Goal: Task Accomplishment & Management: Use online tool/utility

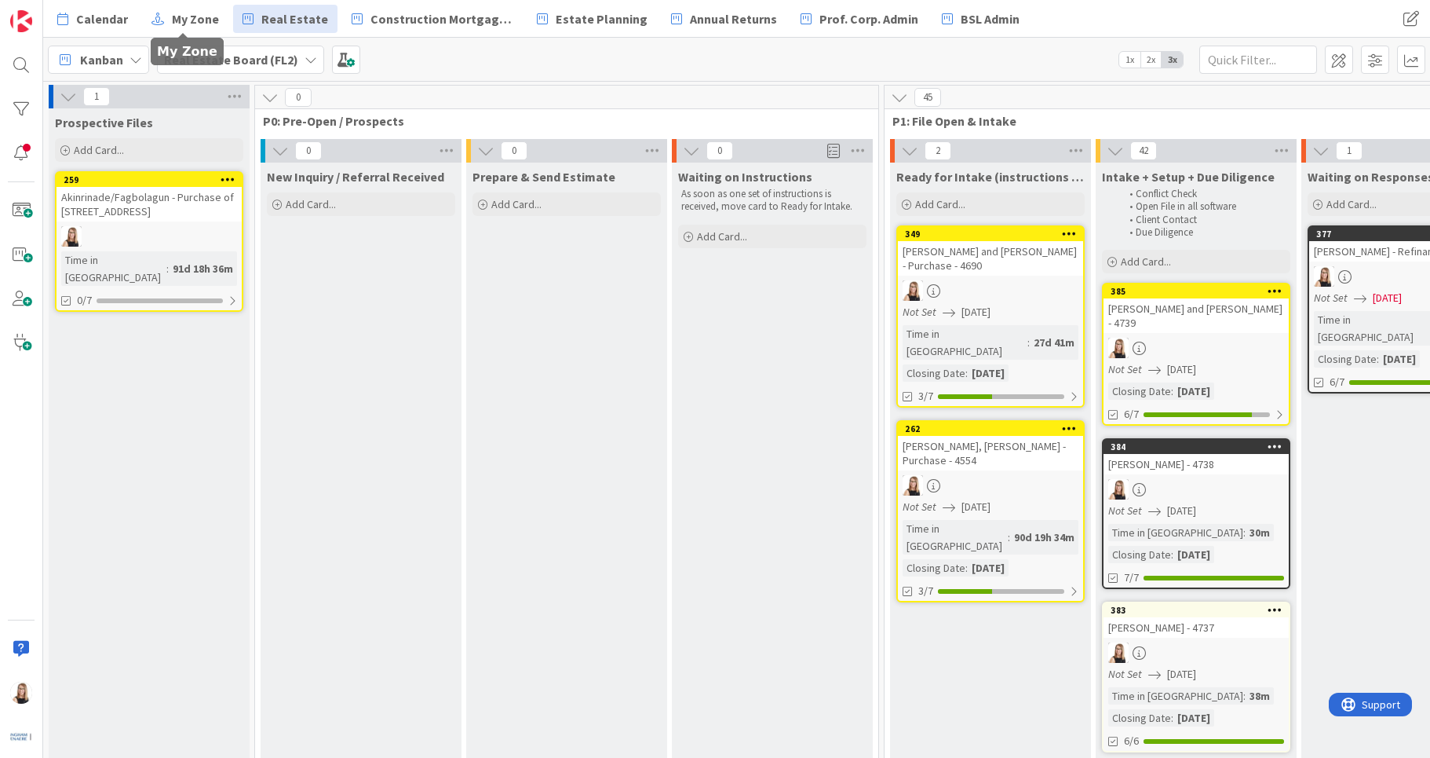
scroll to position [0, 3066]
click at [300, 201] on span "Add Card..." at bounding box center [311, 204] width 50 height 14
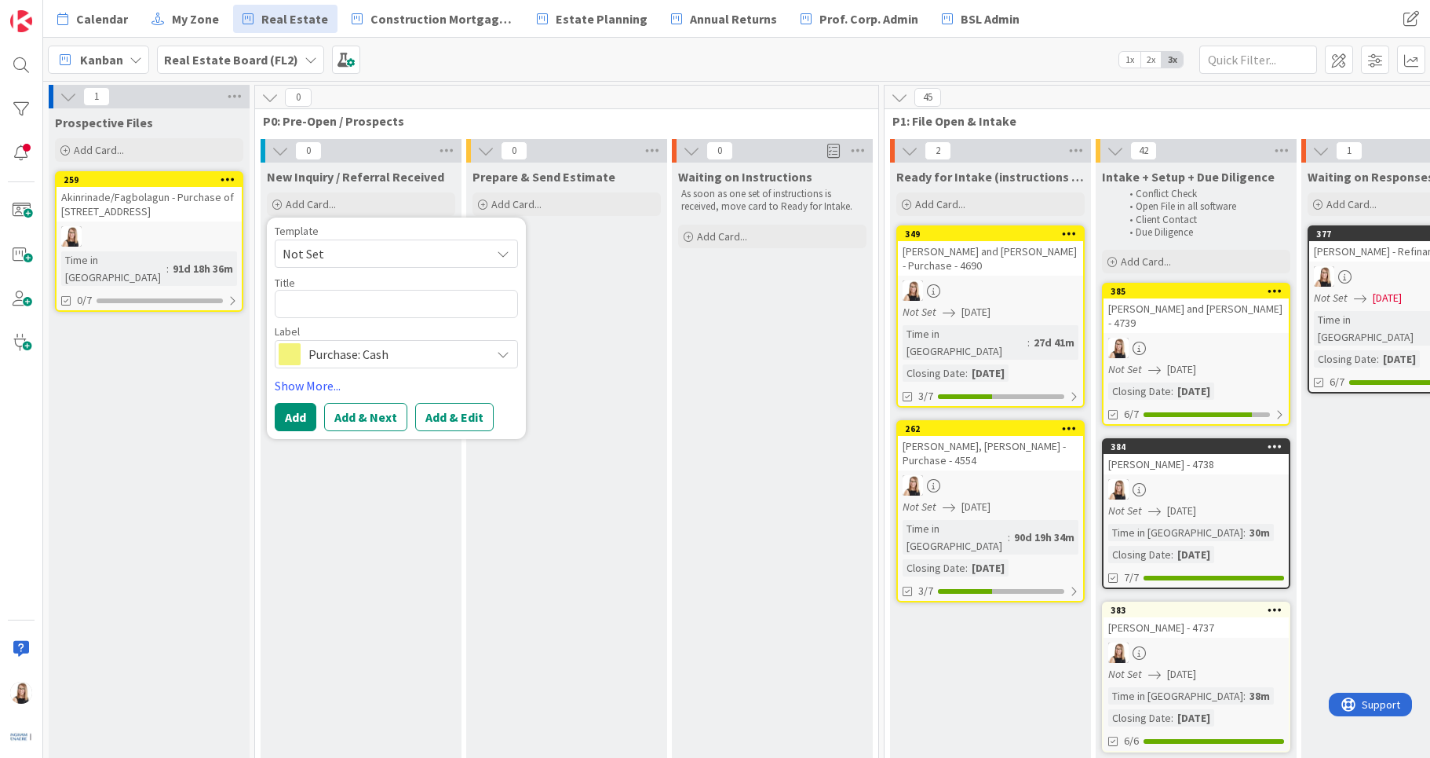
click at [306, 248] on span "Not Set" at bounding box center [381, 253] width 196 height 20
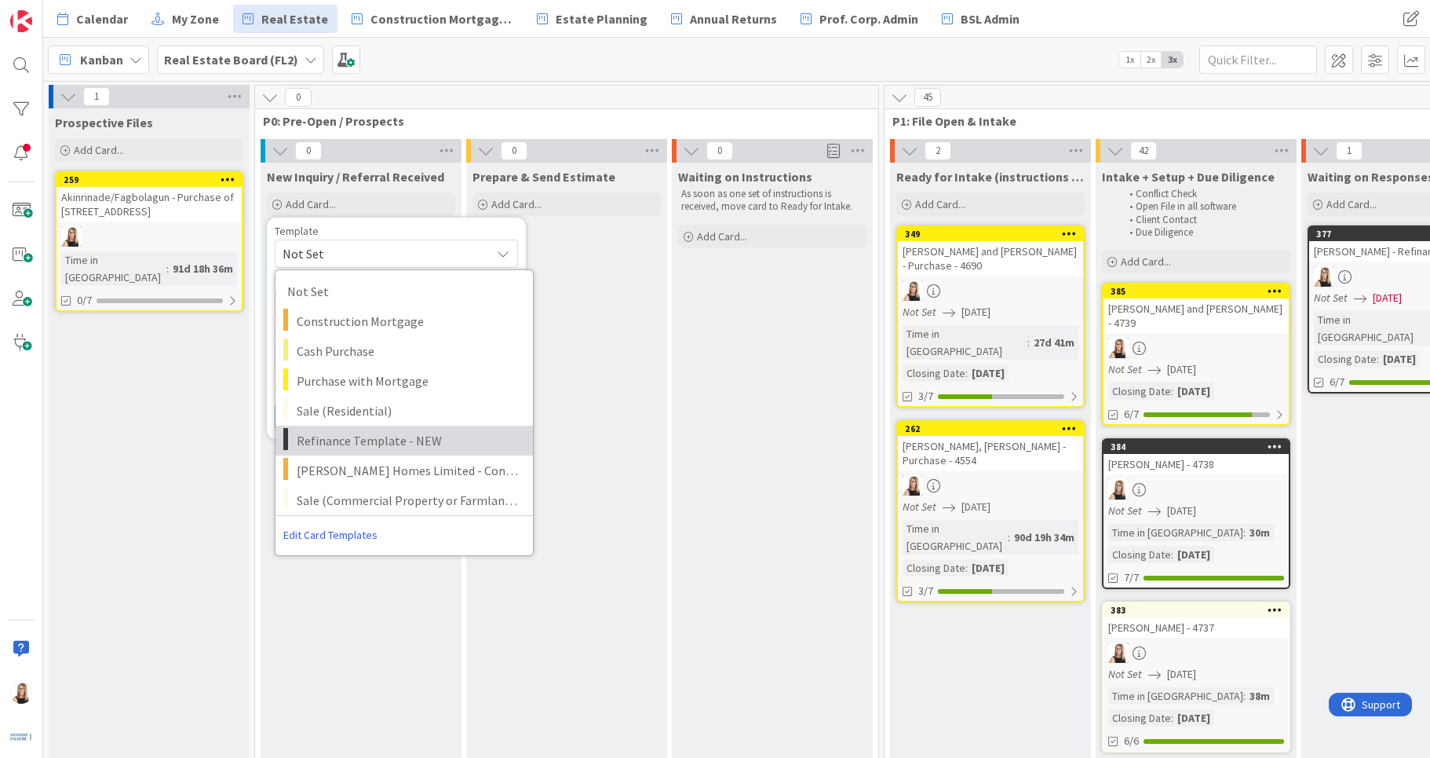
click at [327, 433] on span "Refinance Template - NEW" at bounding box center [409, 440] width 225 height 20
type textarea "x"
type textarea "Refinance Template - NEW"
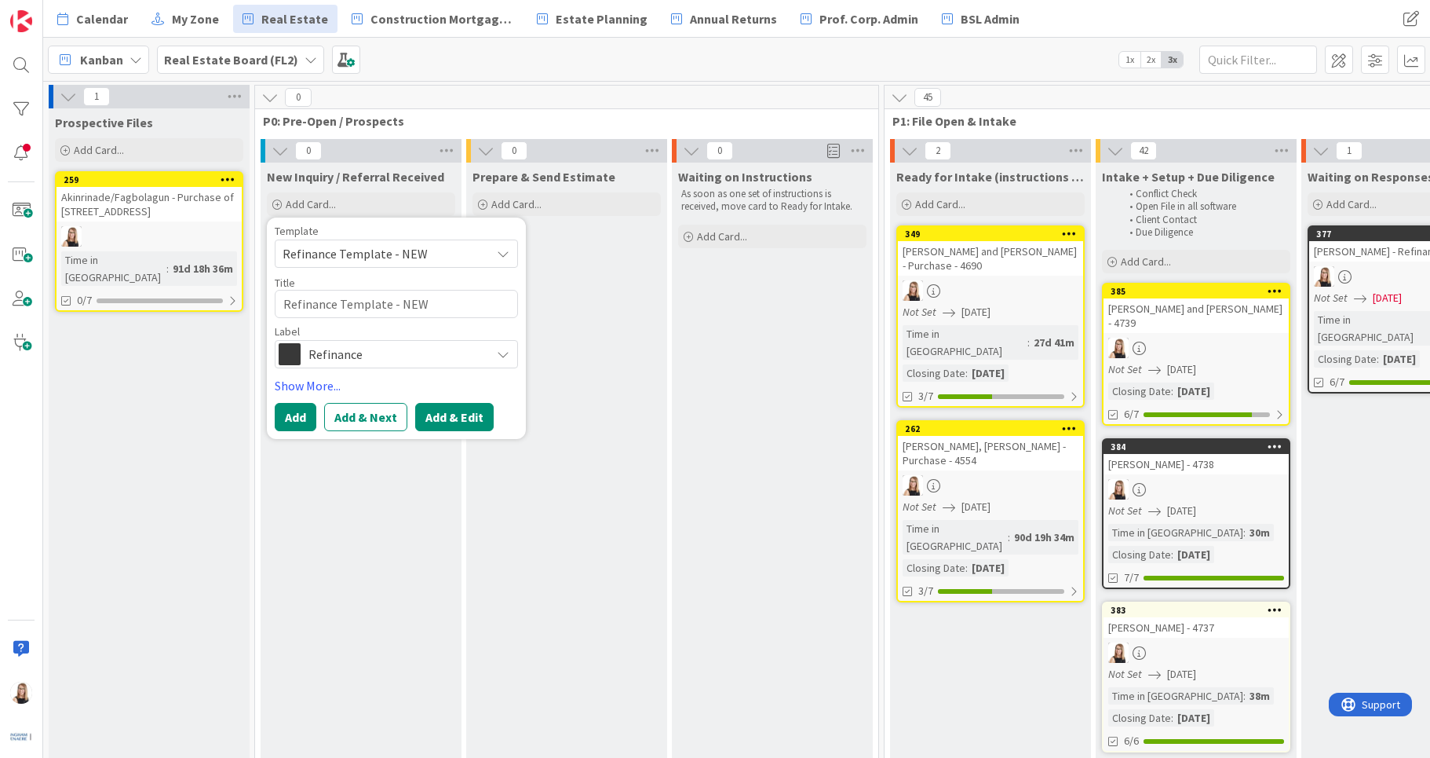
click at [475, 423] on button "Add & Edit" at bounding box center [454, 417] width 79 height 28
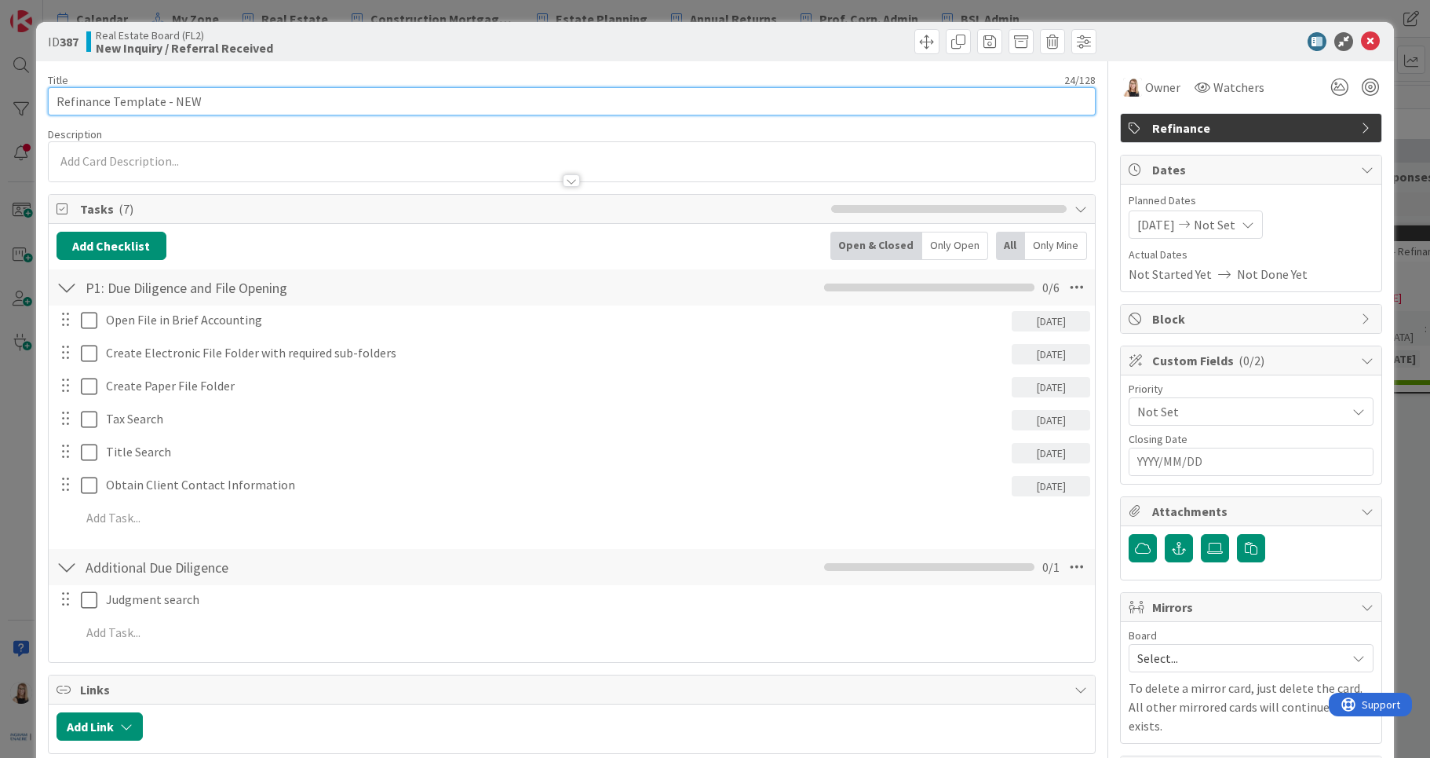
click at [170, 102] on input "Refinance Template - NEW" at bounding box center [572, 101] width 1049 height 28
drag, startPoint x: 209, startPoint y: 106, endPoint x: -27, endPoint y: 101, distance: 235.5
click at [0, 101] on html "Calendar My Zone Real Estate Construction Mortgages - Draws Estate Planning Ann…" at bounding box center [715, 379] width 1430 height 758
type input "[PERSON_NAME] - 4741"
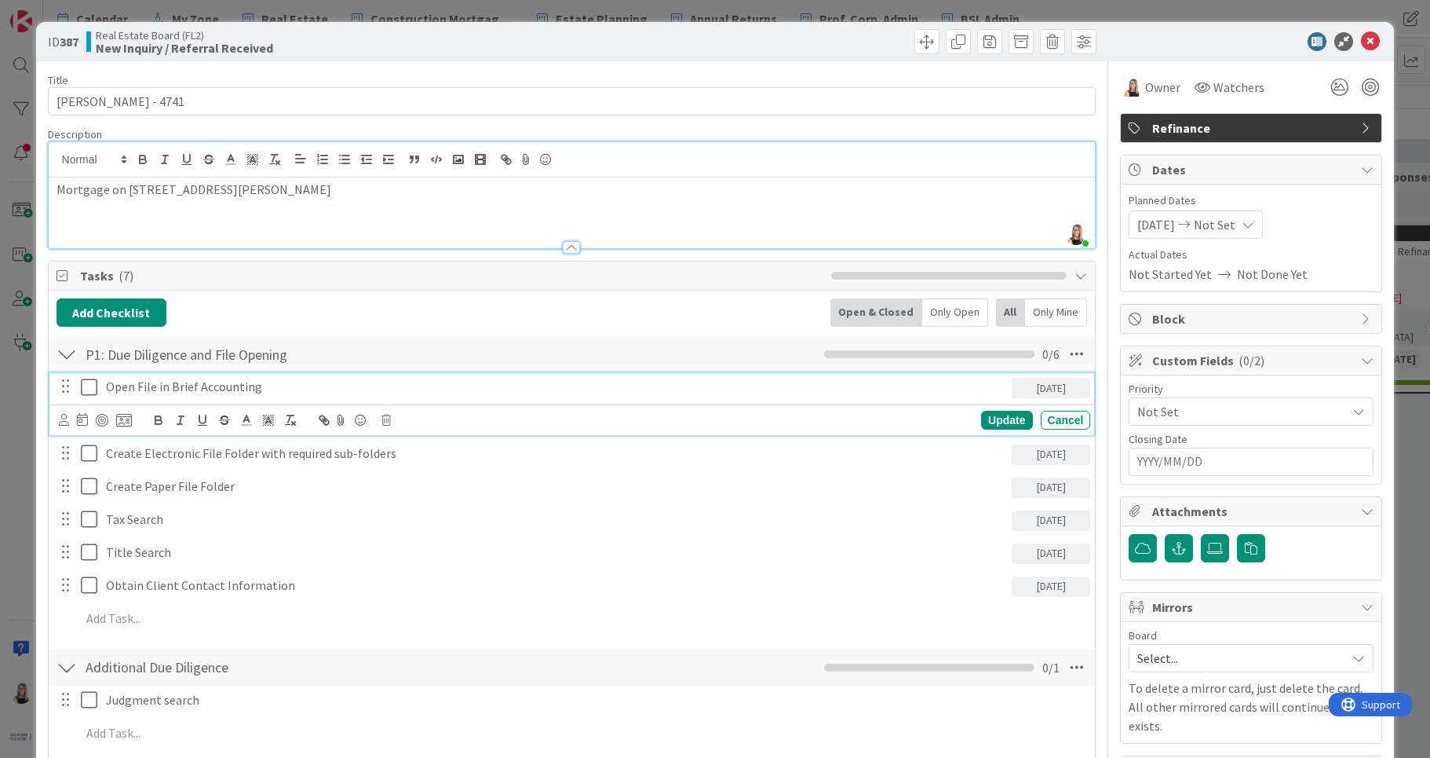
click at [87, 386] on icon at bounding box center [89, 387] width 16 height 19
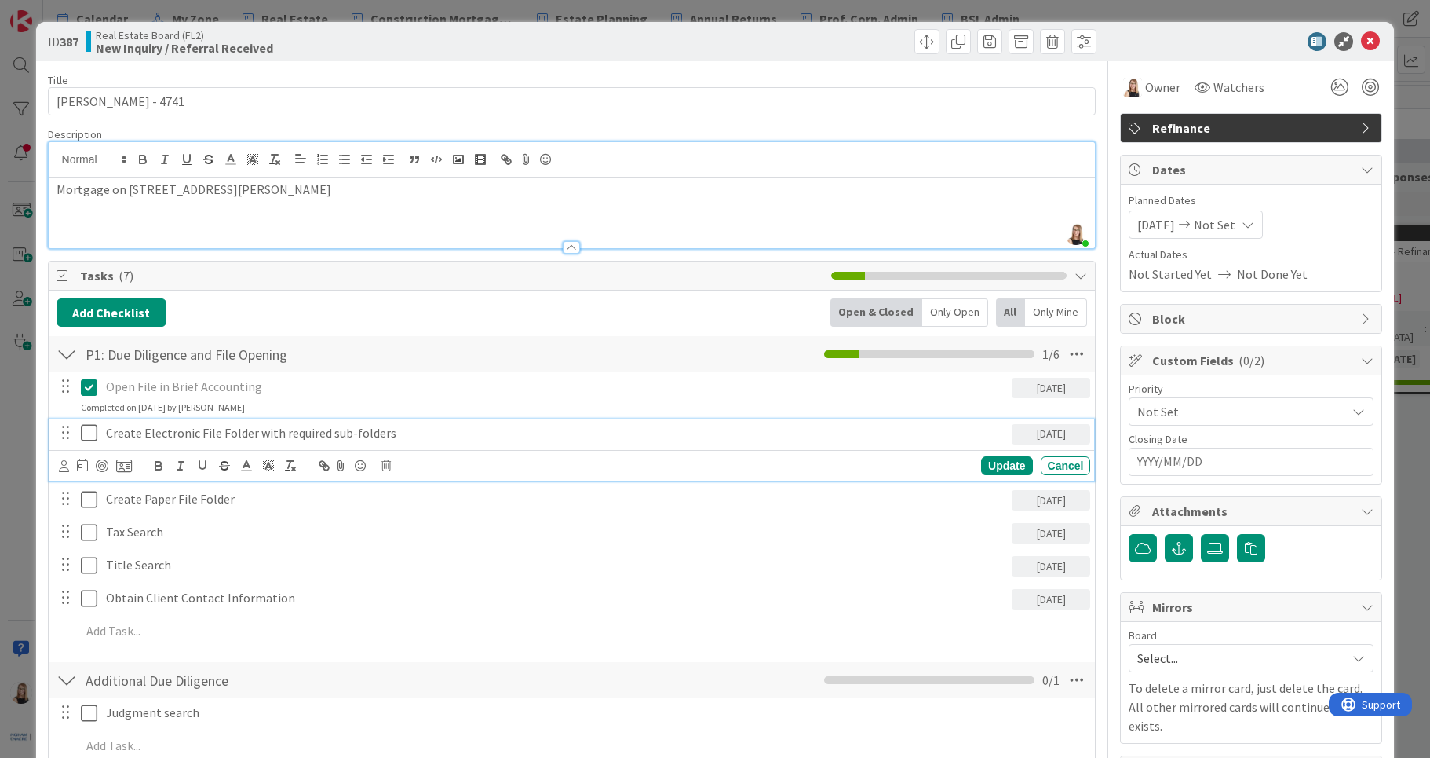
click at [86, 425] on icon at bounding box center [89, 432] width 16 height 19
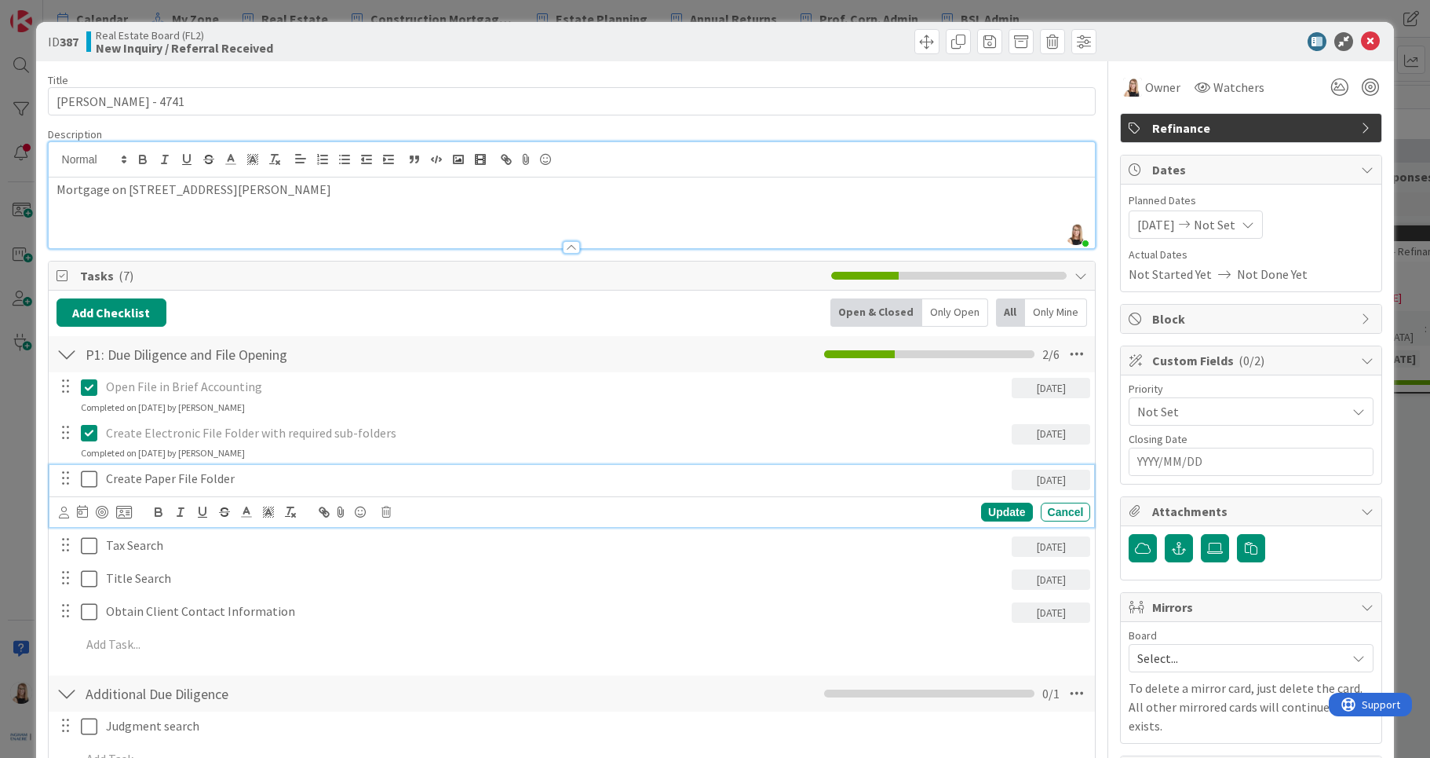
click at [89, 476] on icon at bounding box center [89, 478] width 16 height 19
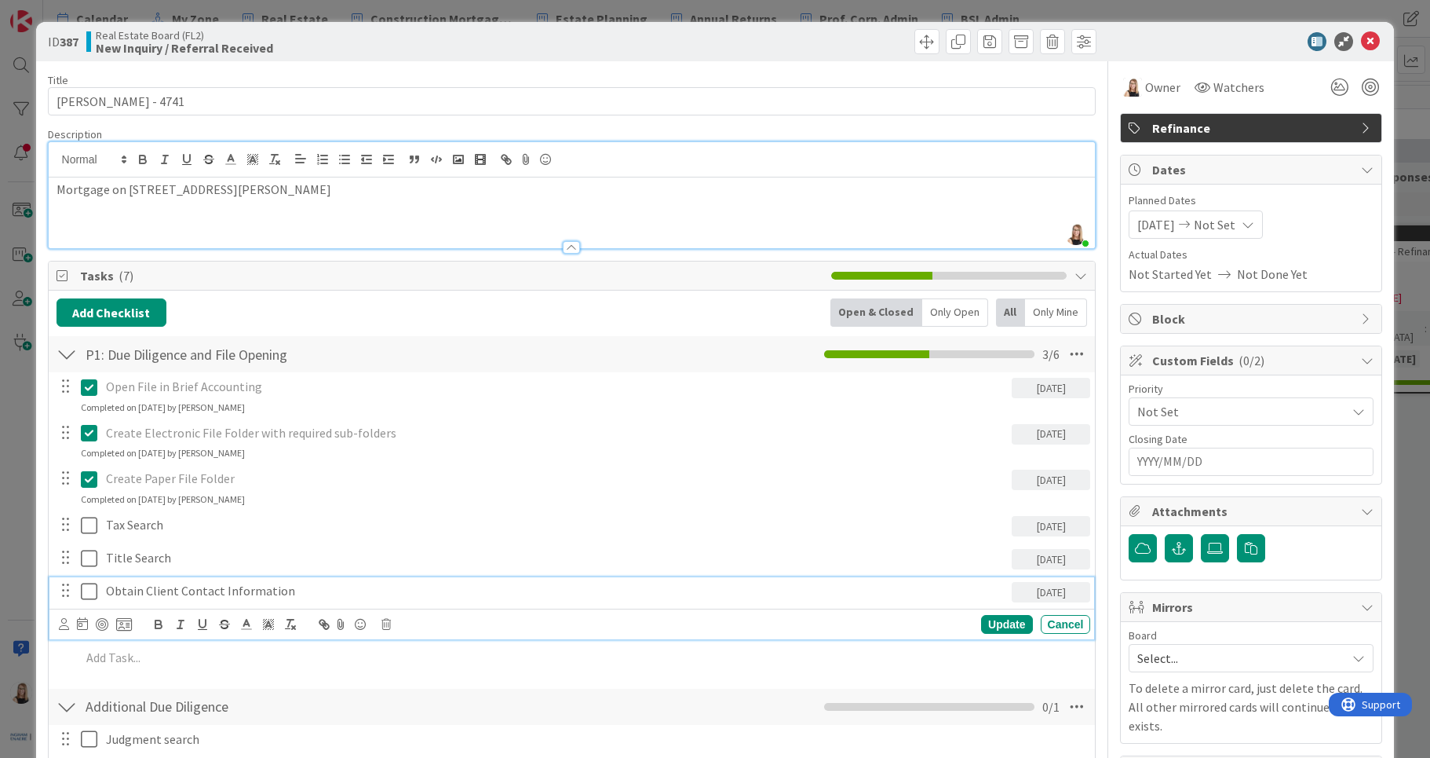
click at [86, 597] on icon at bounding box center [89, 591] width 16 height 19
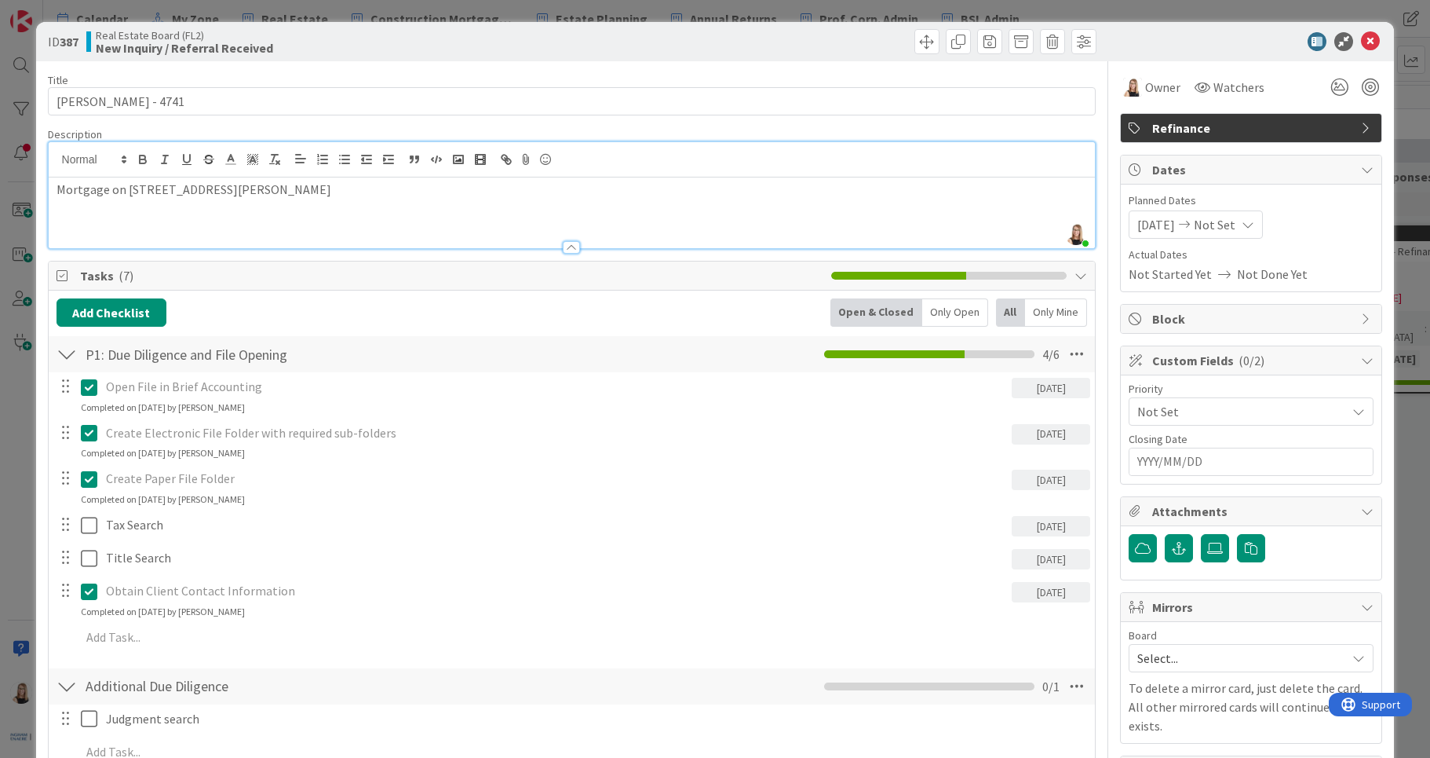
click at [1212, 225] on span "Not Set" at bounding box center [1215, 224] width 42 height 19
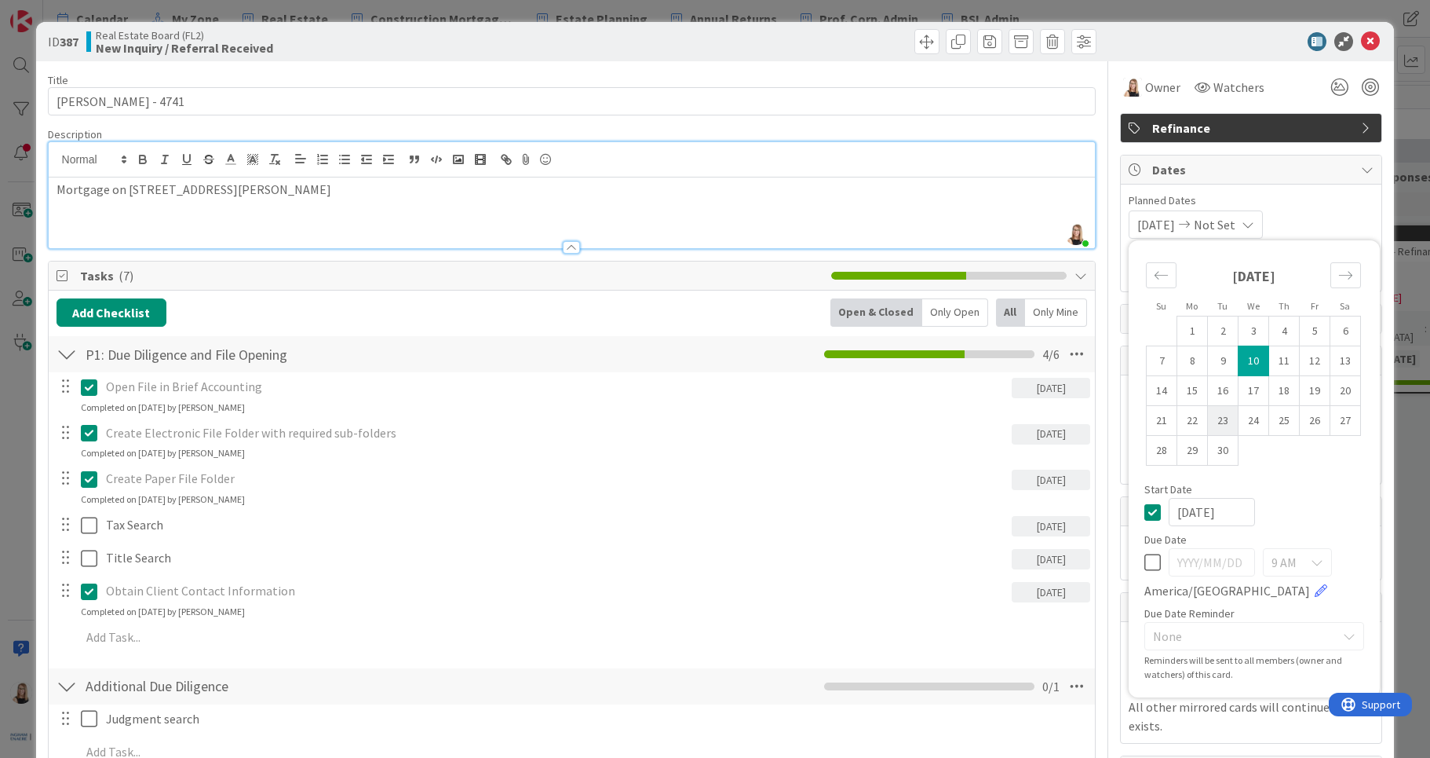
click at [1210, 425] on td "23" at bounding box center [1223, 421] width 31 height 30
type input "[DATE]"
click at [1146, 567] on icon at bounding box center [1153, 562] width 16 height 19
click at [1227, 562] on input "[DATE]" at bounding box center [1212, 562] width 86 height 28
type input "[DATE]"
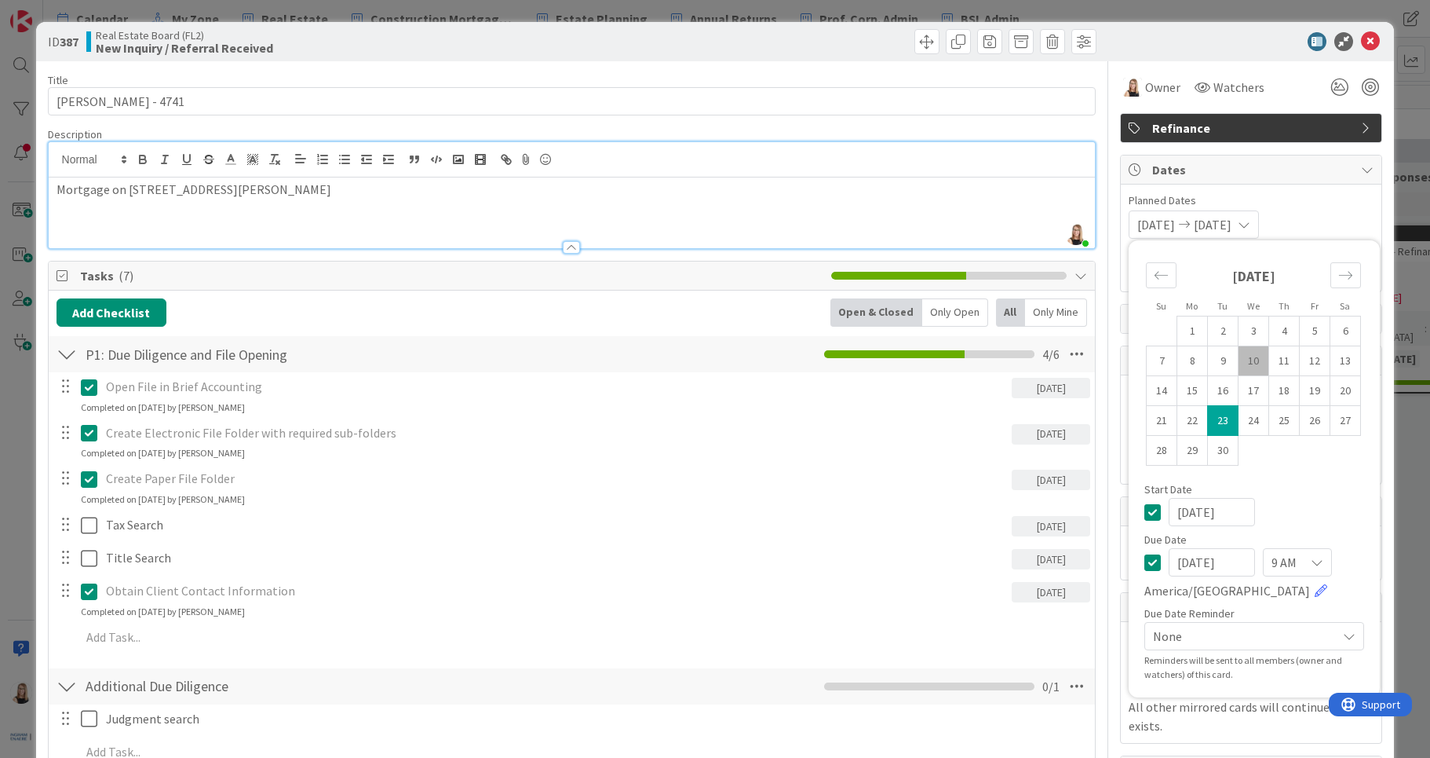
drag, startPoint x: 1227, startPoint y: 516, endPoint x: 1067, endPoint y: 513, distance: 160.2
click at [1067, 513] on div "Title 24 / 128 [PERSON_NAME] - 4741 Description [PERSON_NAME] just joined Mortg…" at bounding box center [715, 650] width 1335 height 1178
click at [1145, 513] on icon at bounding box center [1153, 511] width 16 height 19
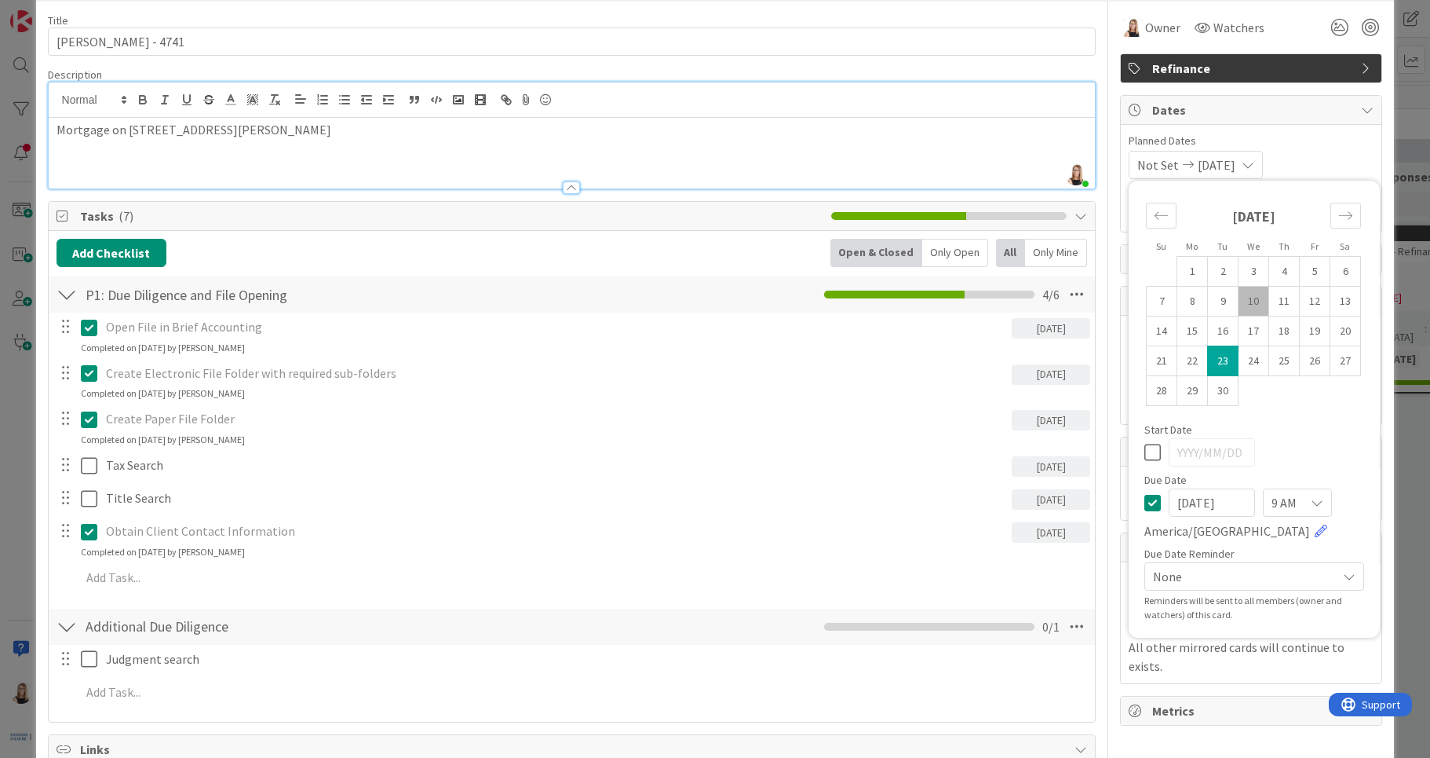
scroll to position [97, 0]
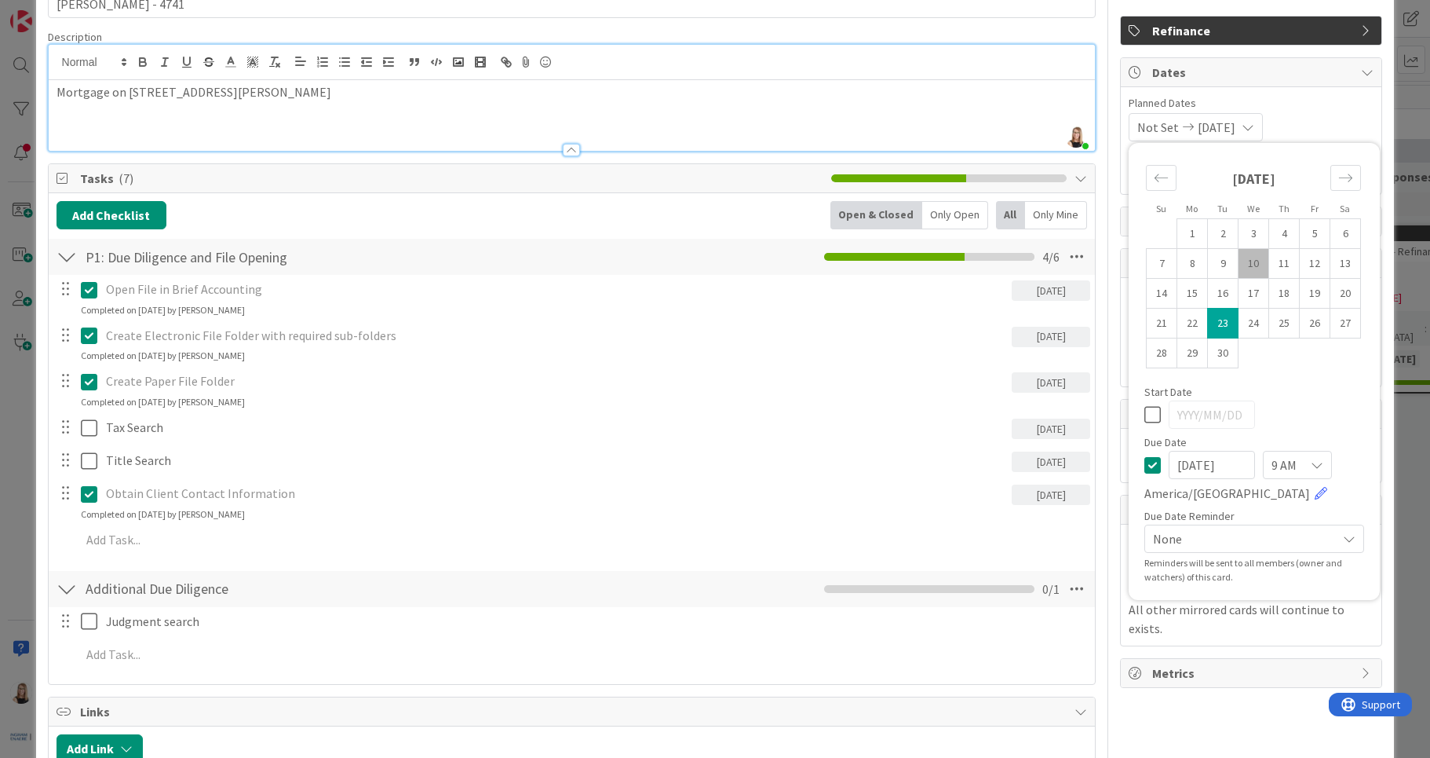
click at [1260, 538] on span "None" at bounding box center [1241, 539] width 176 height 22
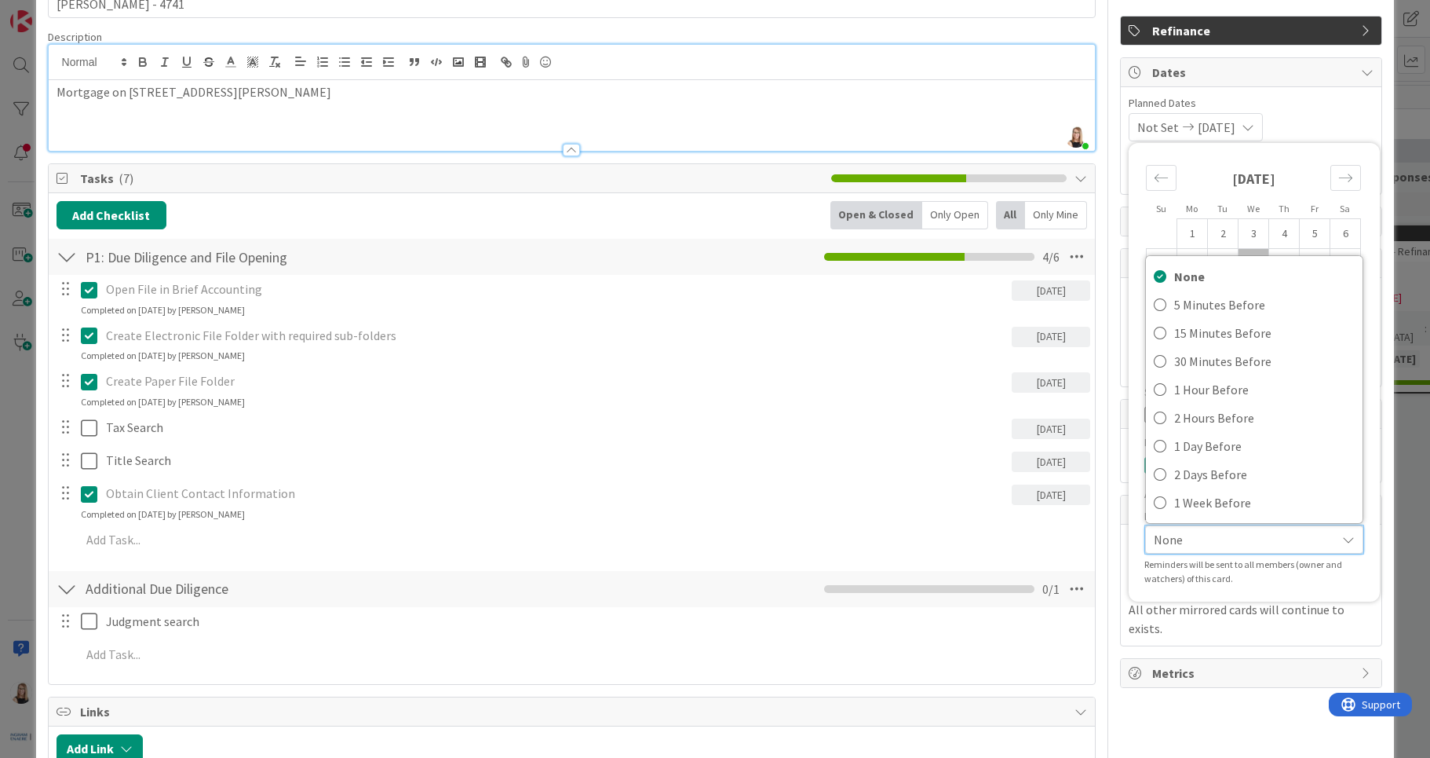
click at [1260, 538] on span "None" at bounding box center [1241, 539] width 174 height 22
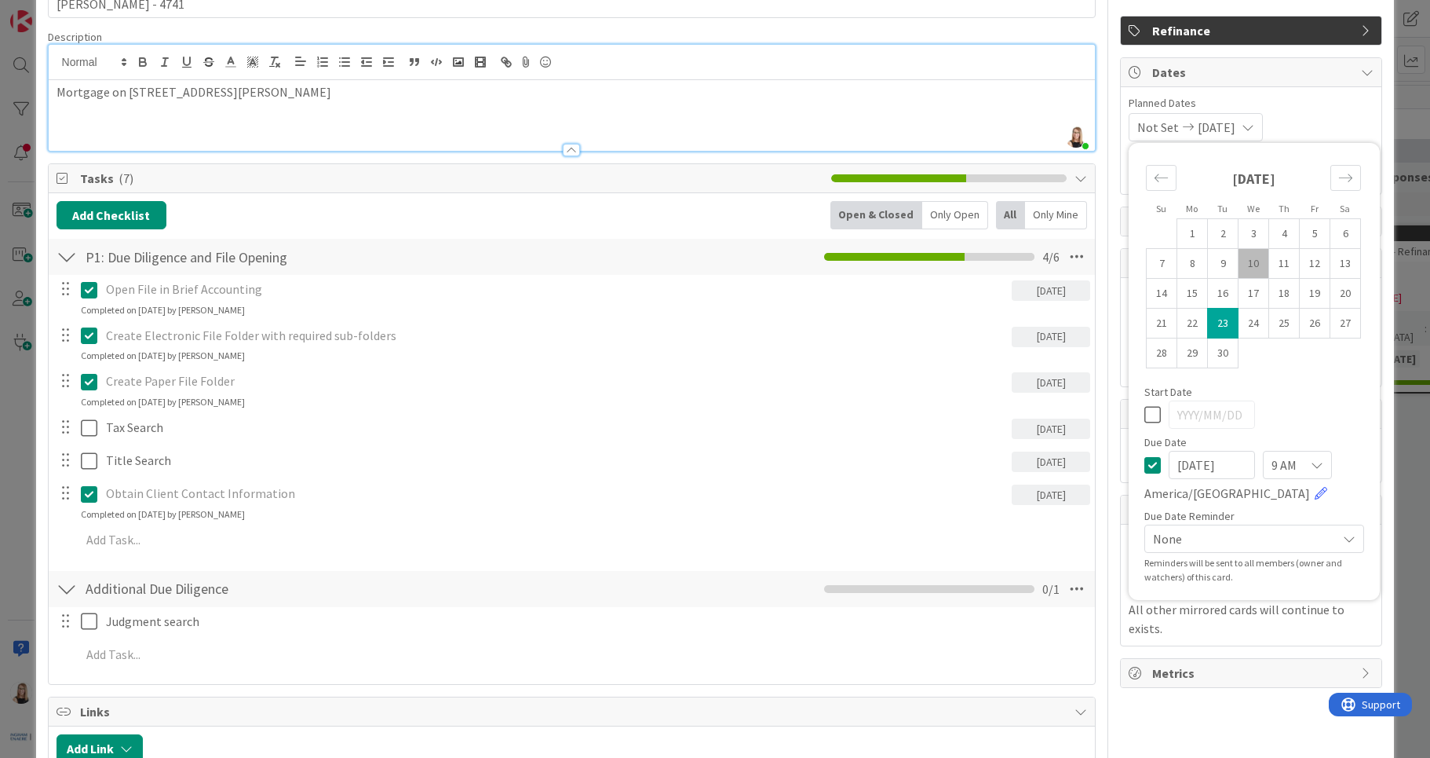
click at [1302, 394] on div "Start Date" at bounding box center [1255, 391] width 220 height 11
click at [1305, 116] on div "Not Set [DATE] Mo Tu We Th Fr Sa [DATE] 1 2 3 4 5 6 7 8 9 10 11 12 13 14 15 16 …" at bounding box center [1251, 127] width 245 height 28
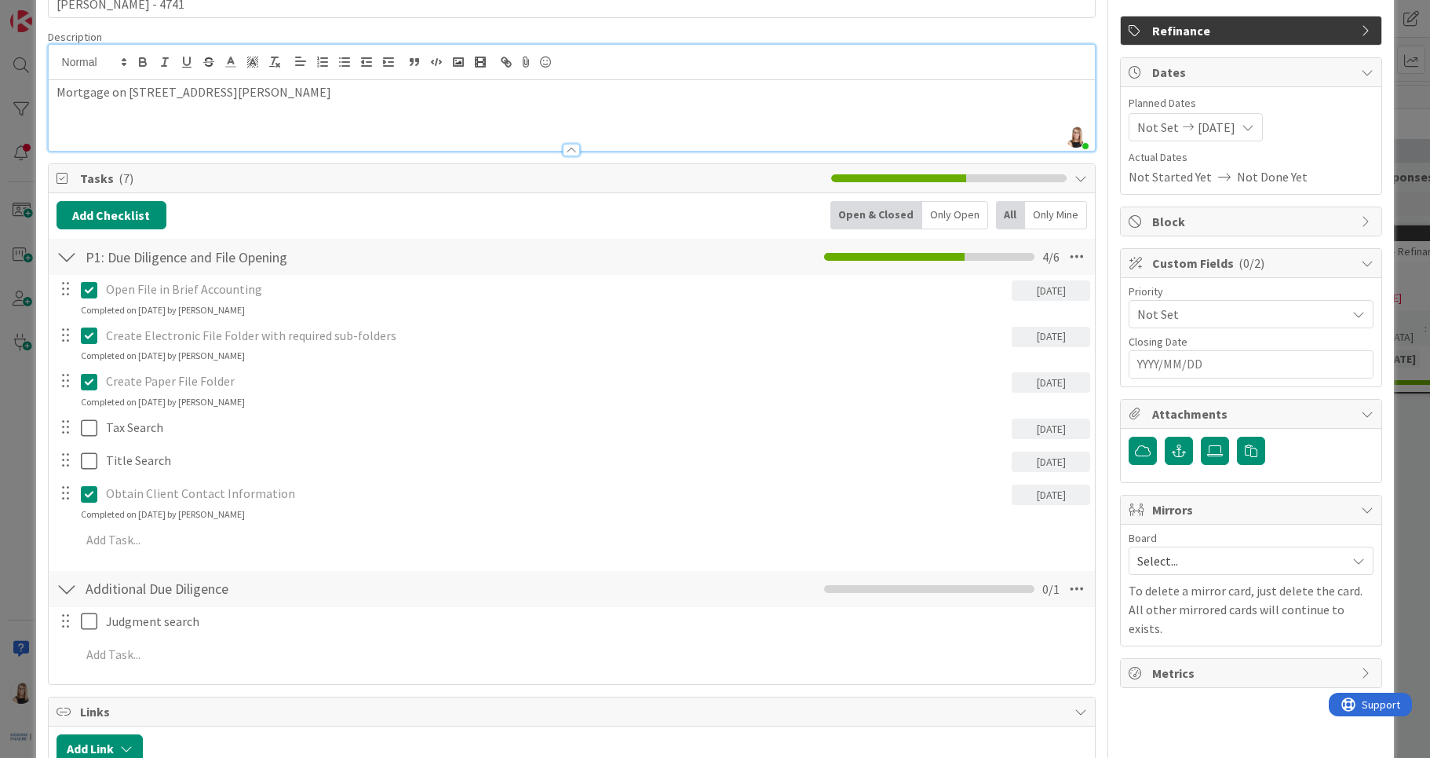
click at [1148, 316] on span "Not Set" at bounding box center [1237, 314] width 201 height 22
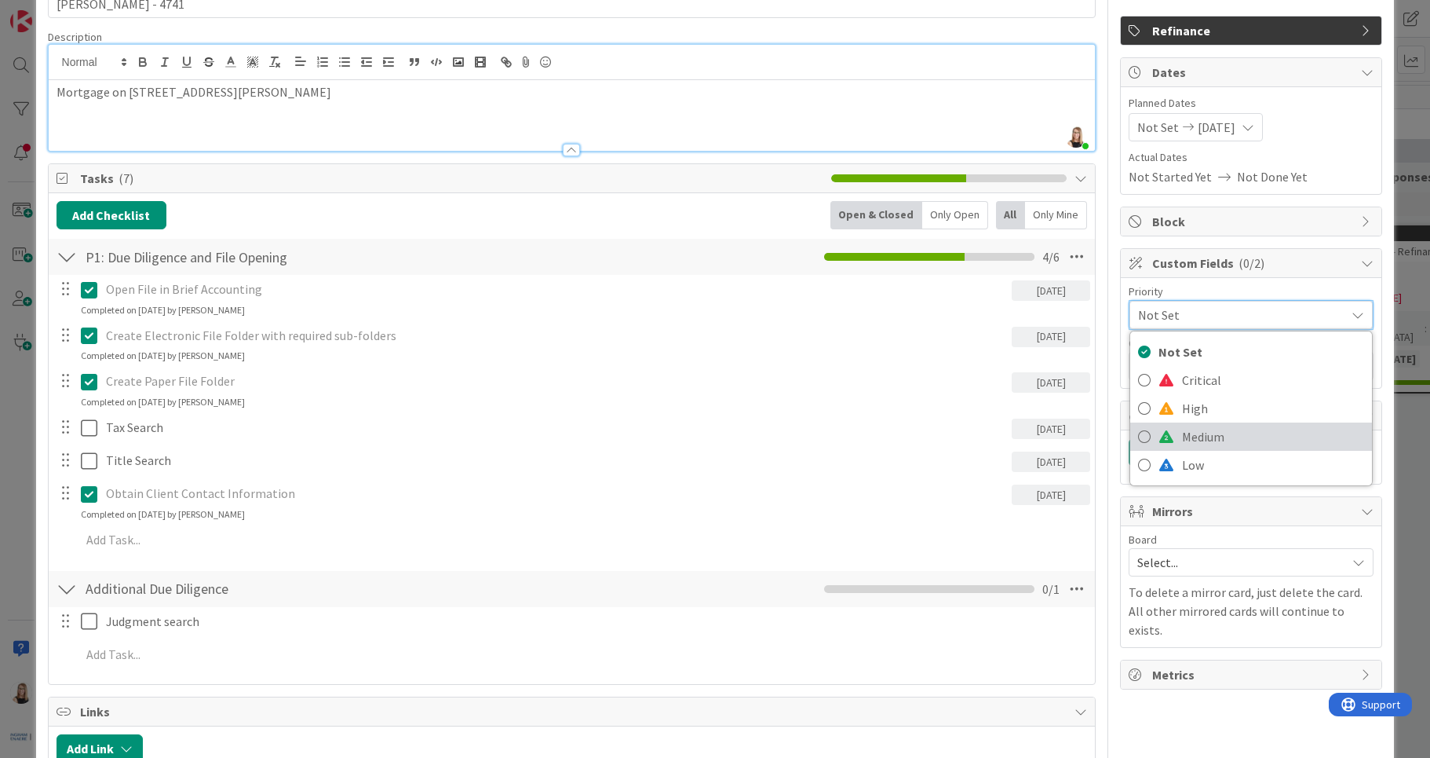
click at [1208, 425] on span "Medium" at bounding box center [1273, 437] width 182 height 24
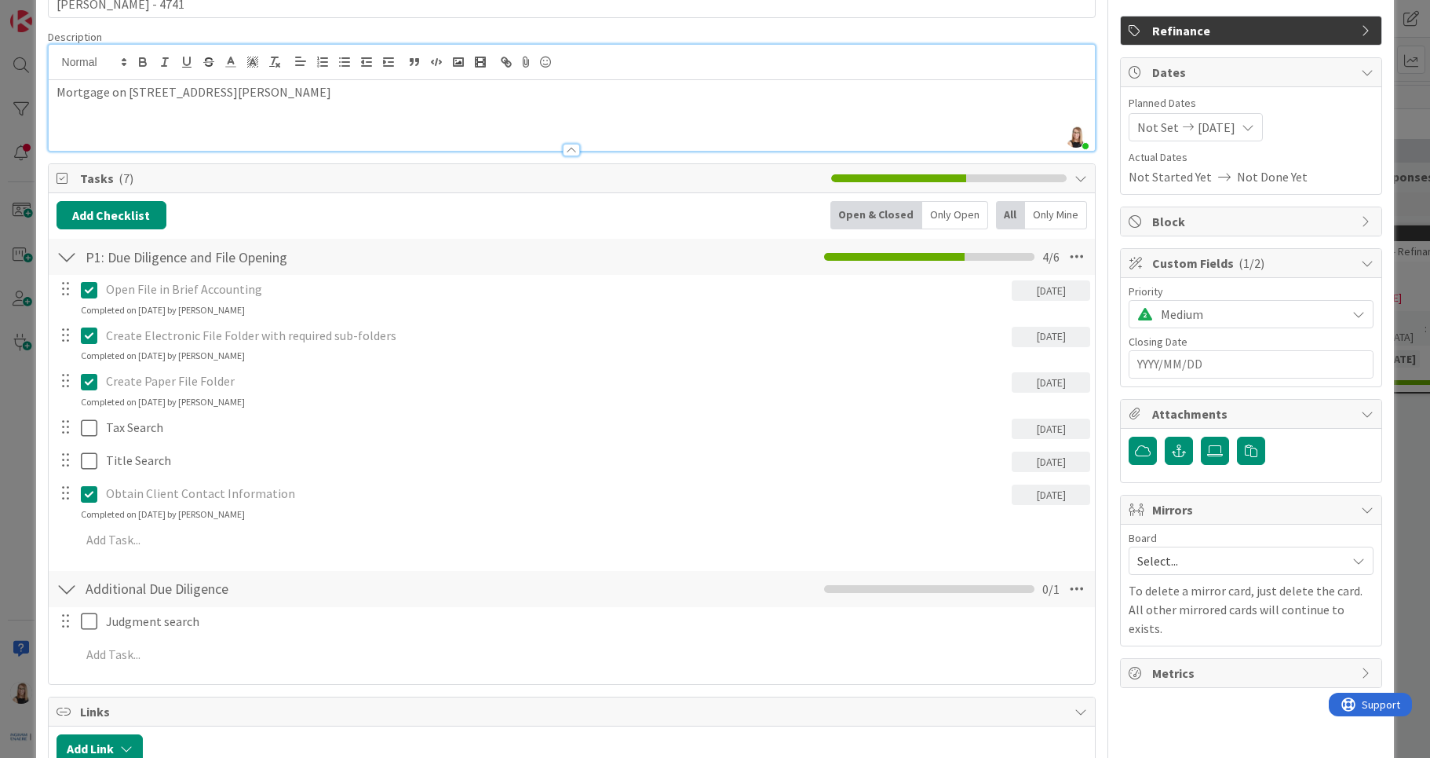
click at [1177, 367] on input "YYYY/MM/DD" at bounding box center [1251, 364] width 228 height 27
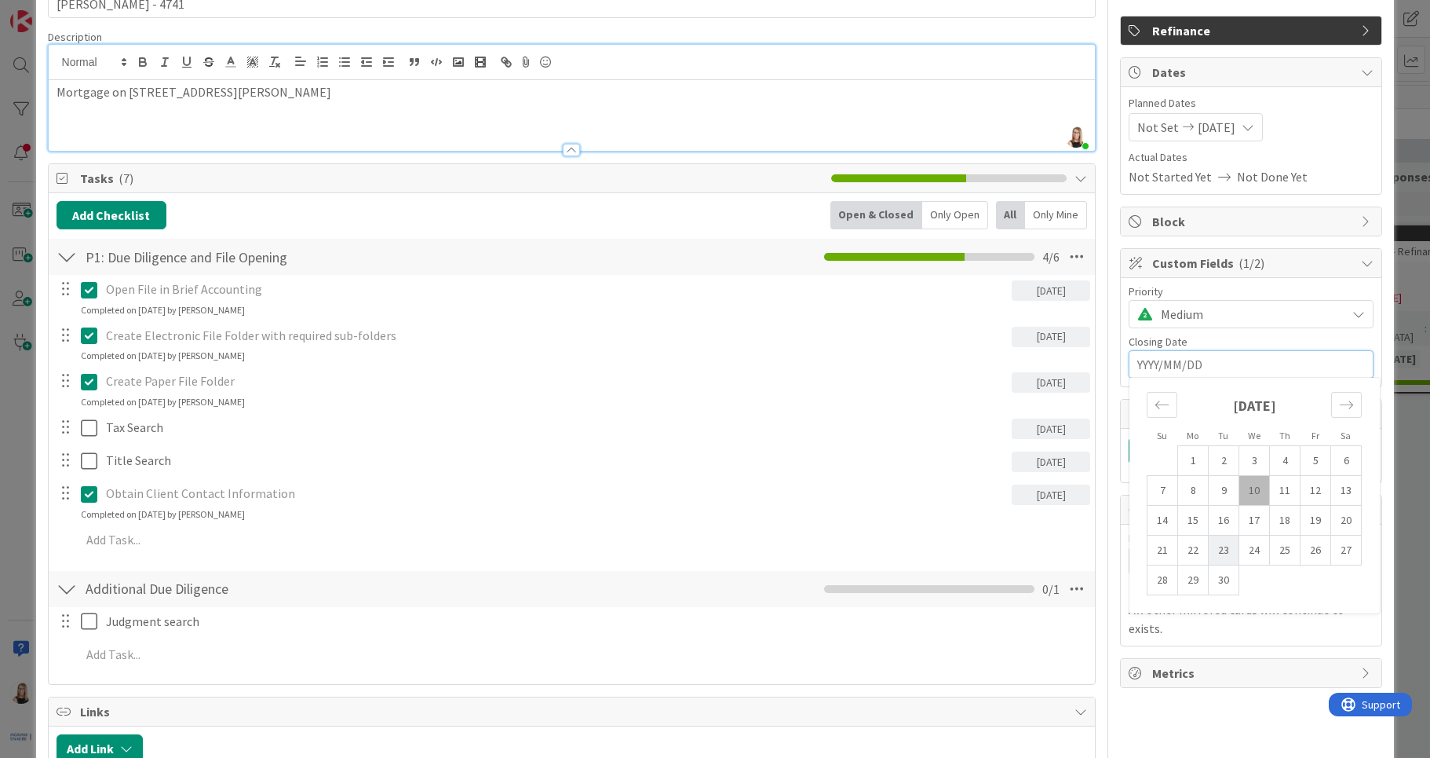
click at [1212, 555] on td "23" at bounding box center [1224, 550] width 31 height 30
type input "[DATE]"
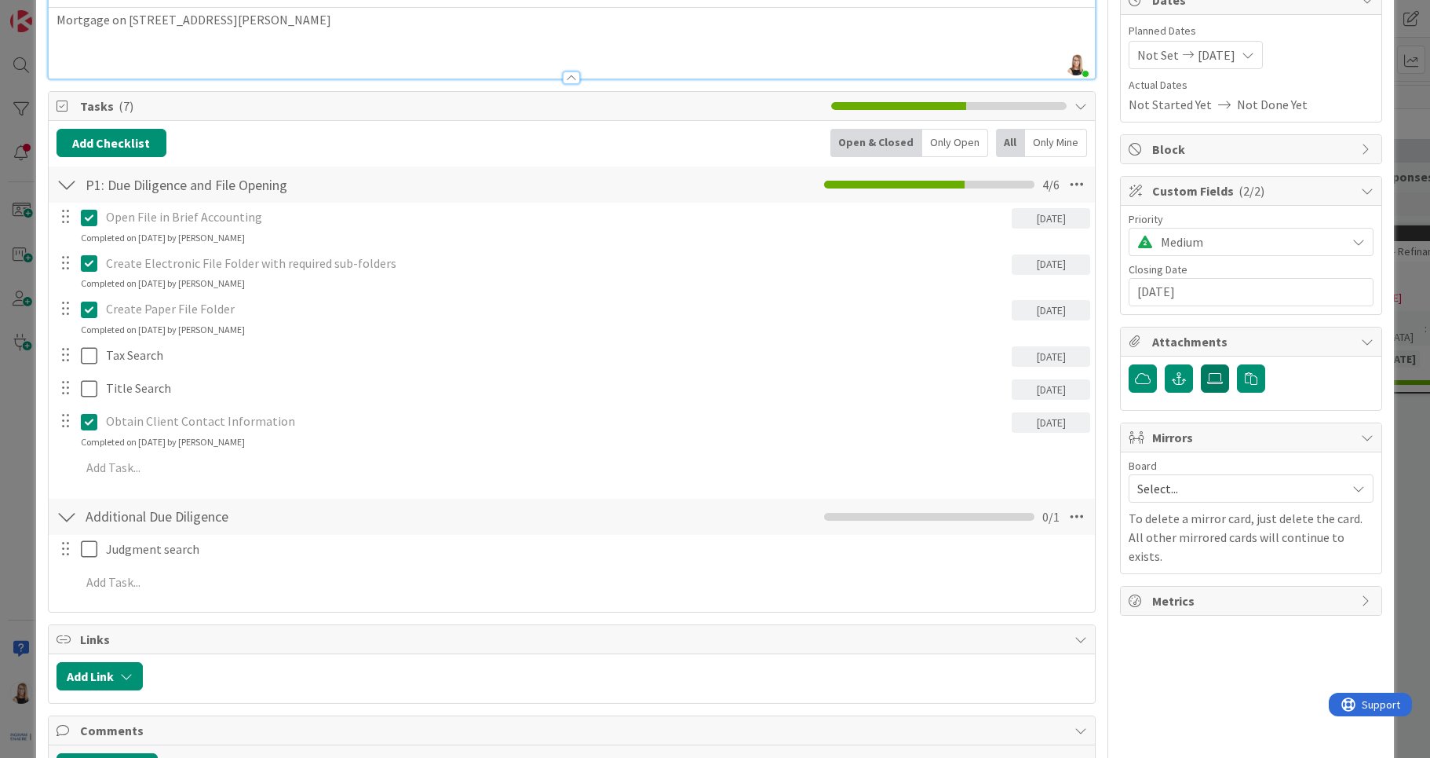
scroll to position [0, 0]
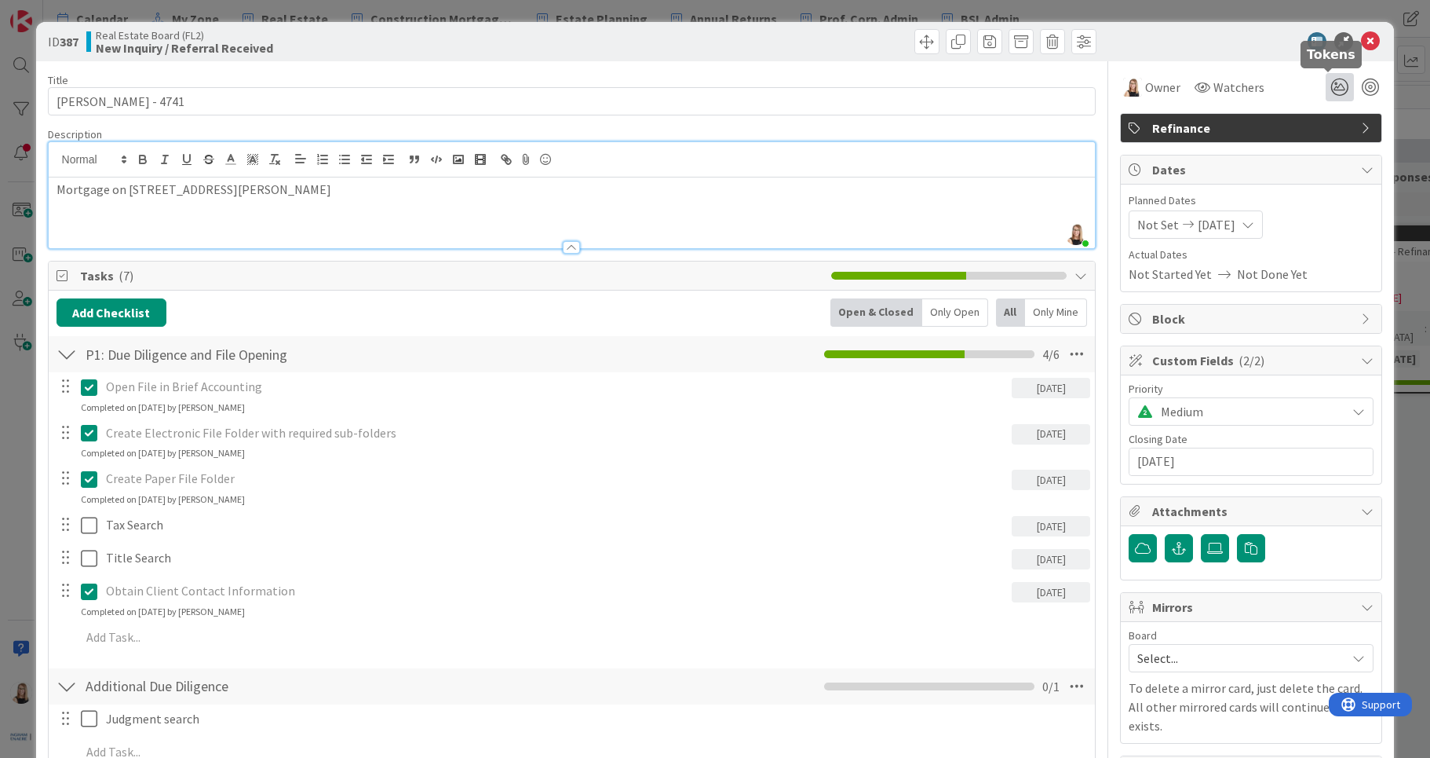
click at [1328, 91] on icon at bounding box center [1340, 87] width 28 height 28
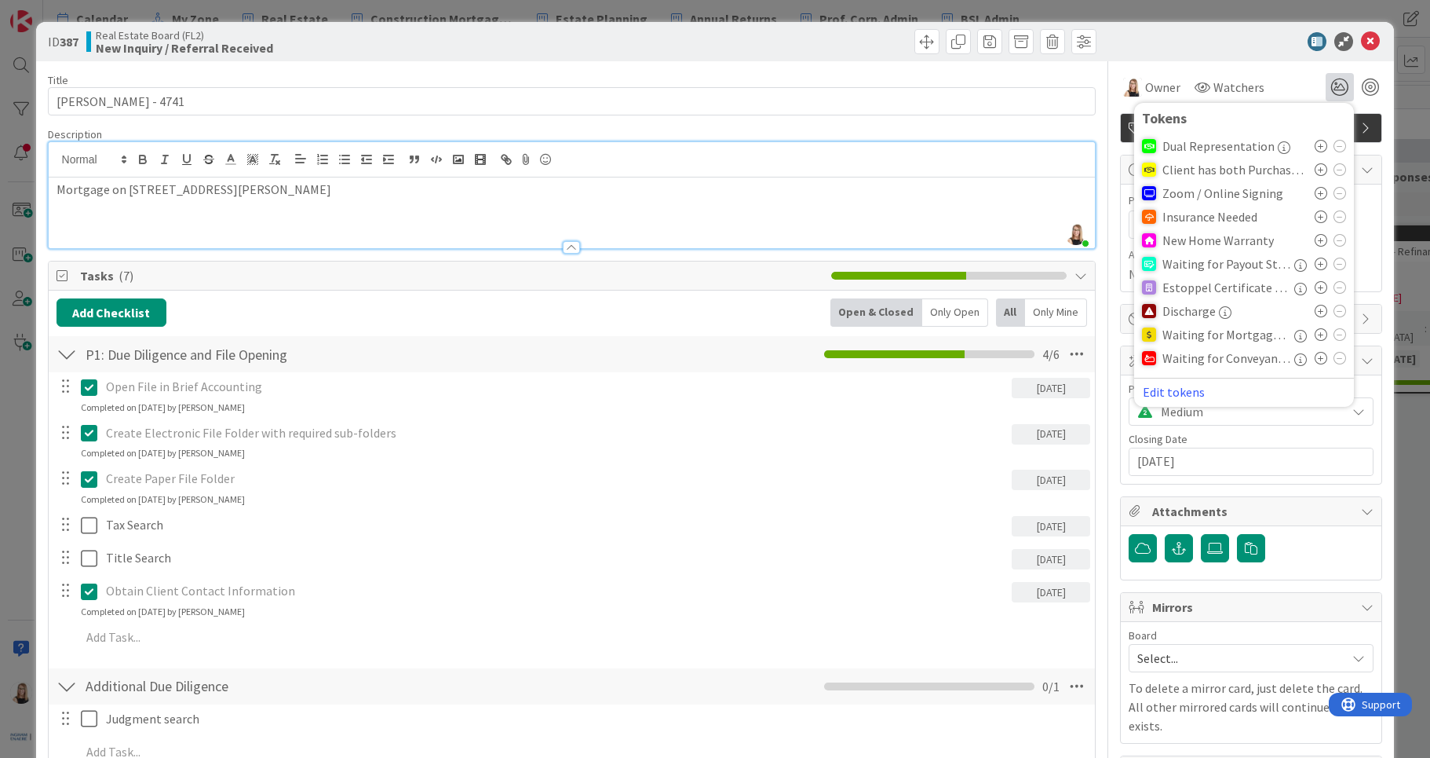
click at [1315, 217] on icon at bounding box center [1321, 216] width 13 height 13
click at [1229, 71] on div "Owner Watchers 1 Tokens Dual Representation Client has both Purchase and Sale Z…" at bounding box center [1251, 81] width 262 height 40
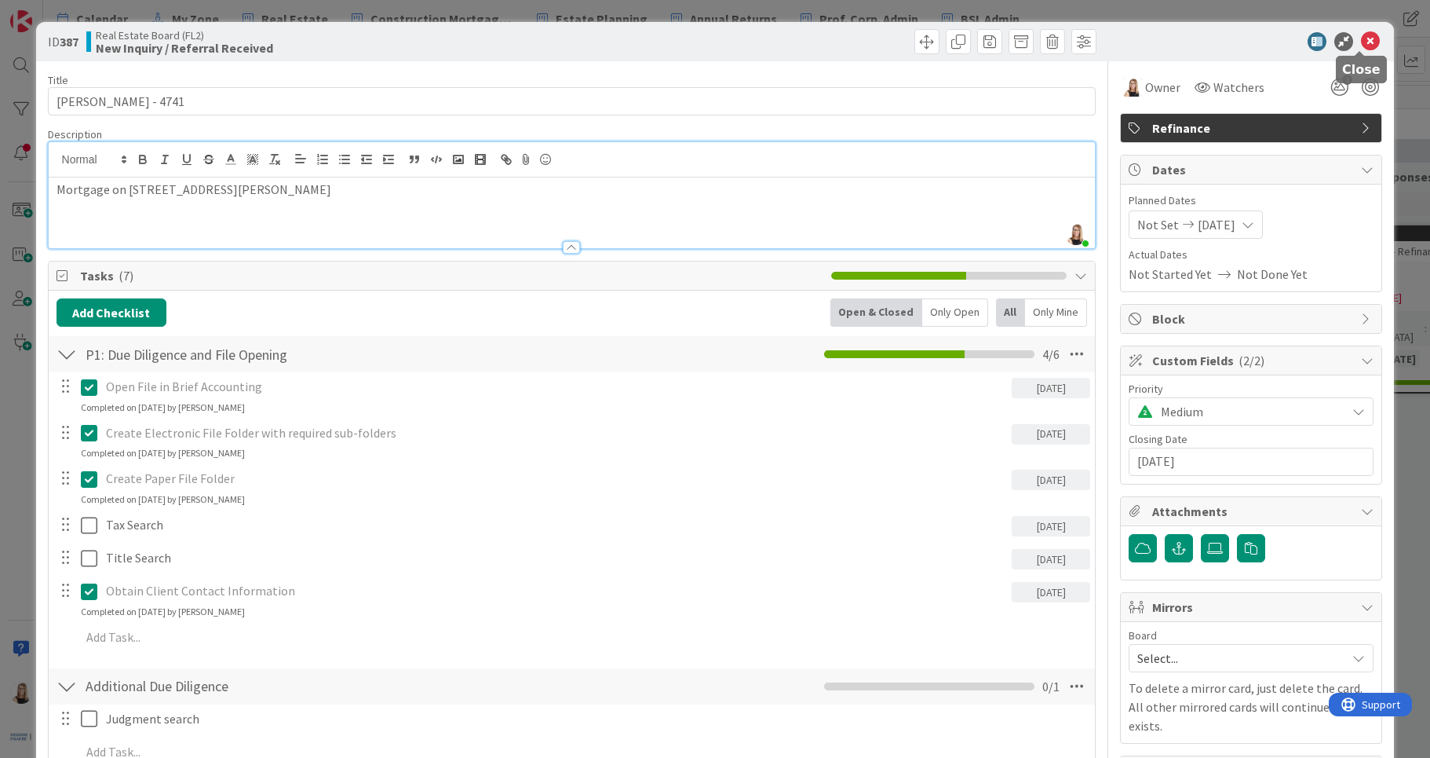
click at [1366, 48] on icon at bounding box center [1370, 41] width 19 height 19
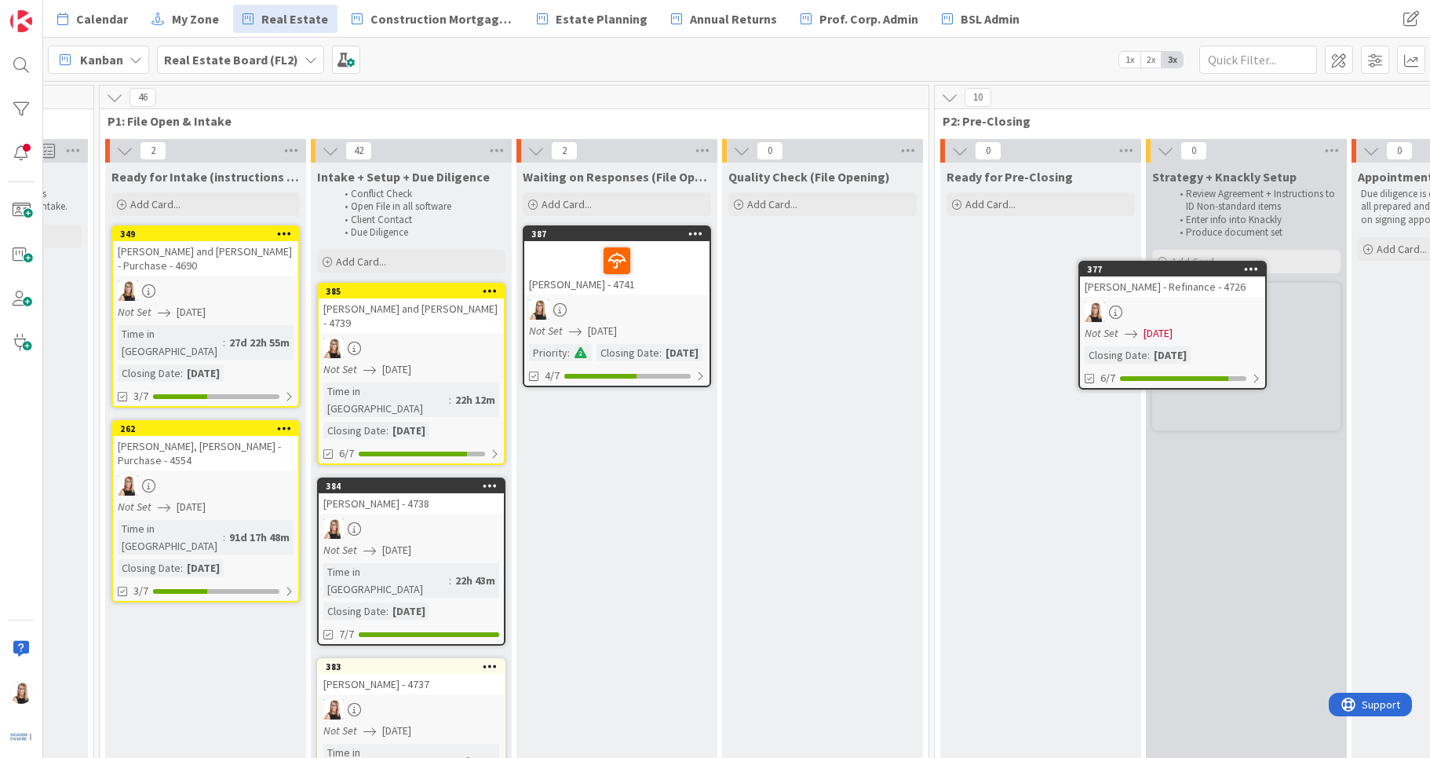
scroll to position [0, 788]
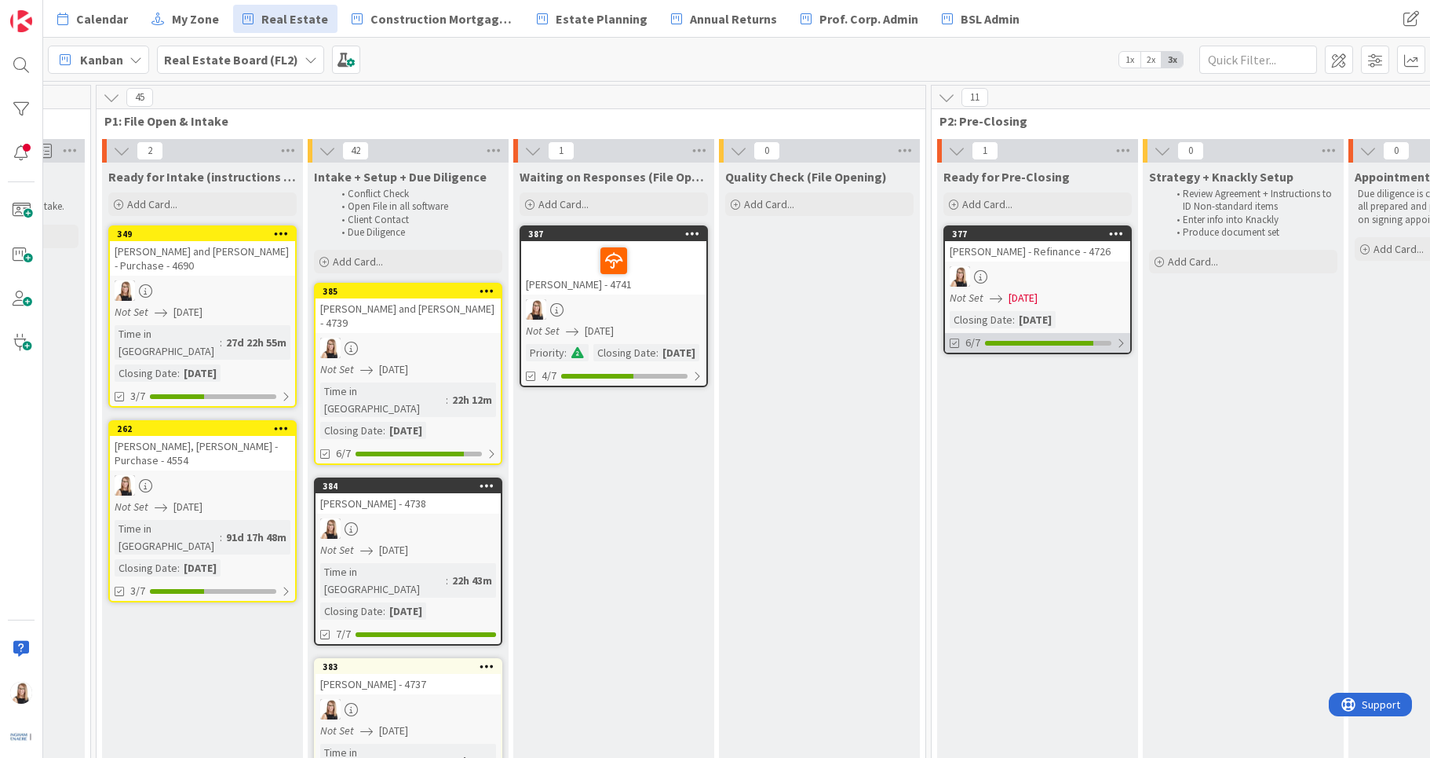
click at [1029, 349] on div "6/7" at bounding box center [1037, 343] width 185 height 20
click at [958, 380] on icon at bounding box center [956, 380] width 13 height 13
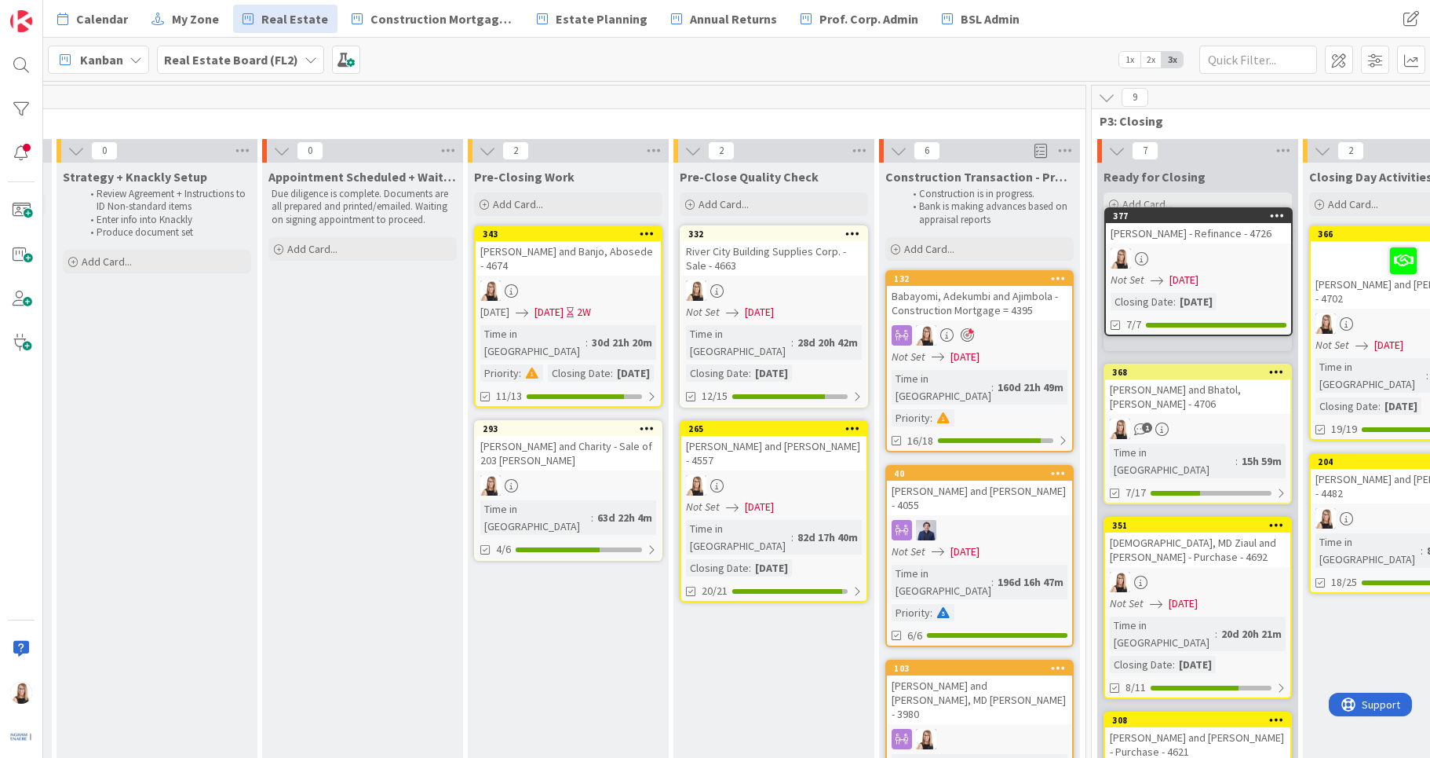
scroll to position [0, 1879]
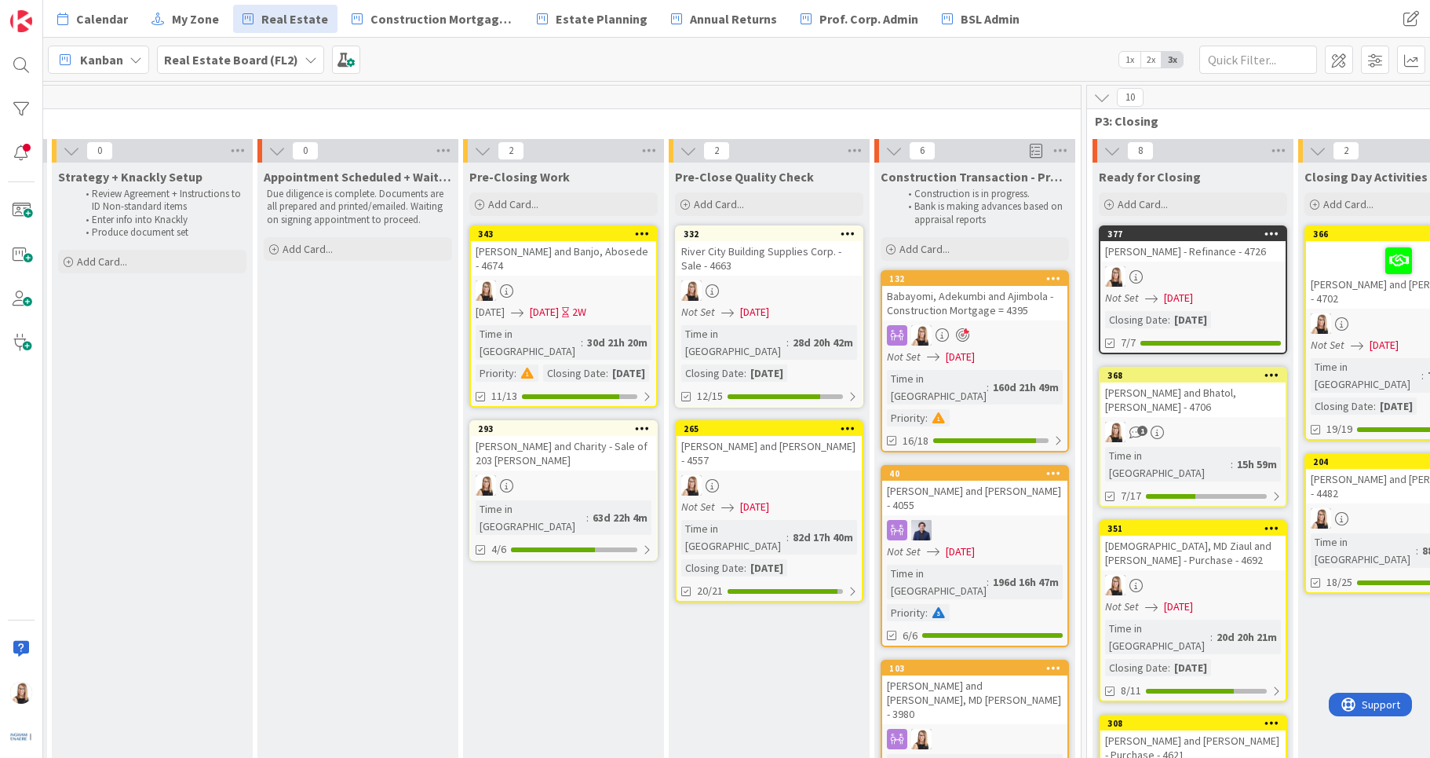
drag, startPoint x: 1031, startPoint y: 233, endPoint x: 396, endPoint y: 0, distance: 675.8
click at [1276, 55] on input "text" at bounding box center [1258, 60] width 118 height 28
type input "[PERSON_NAME]"
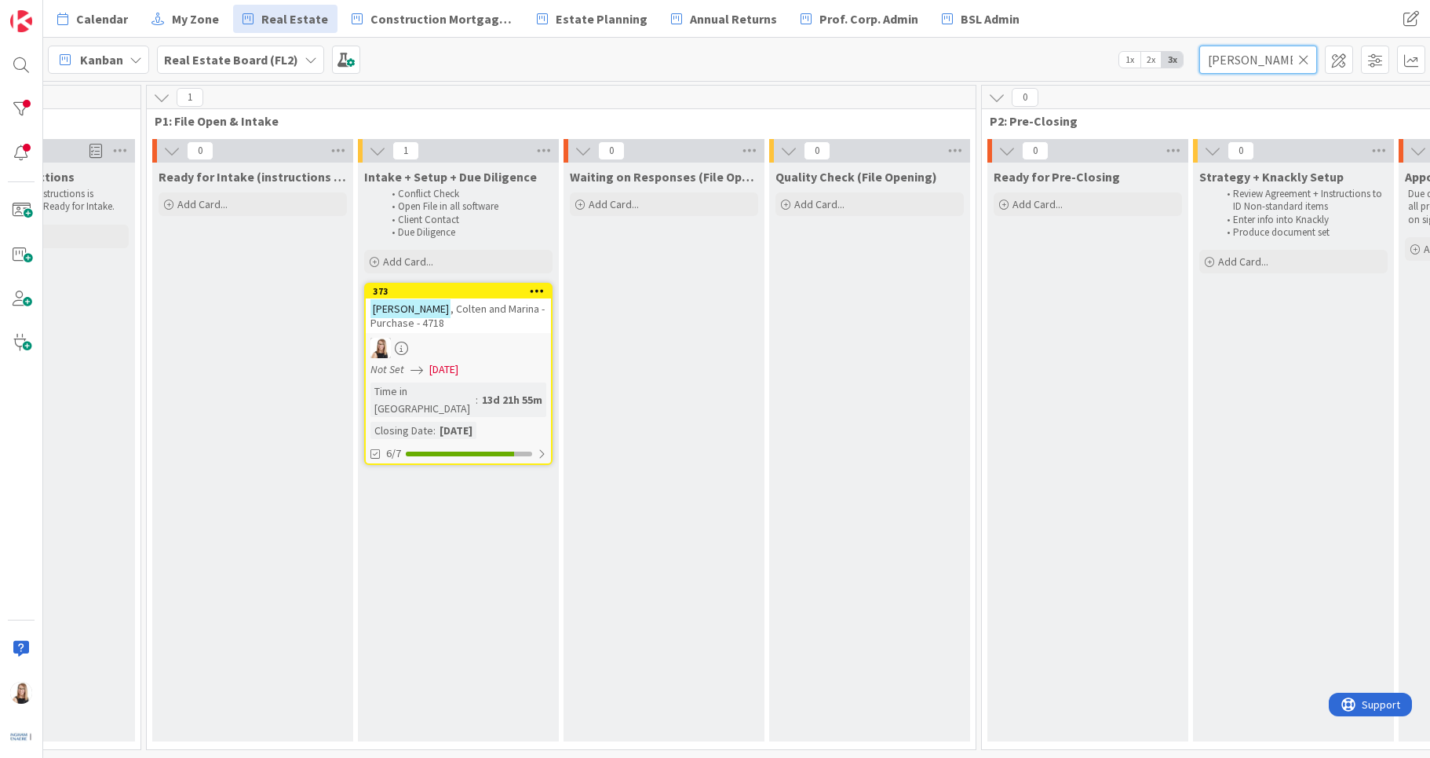
scroll to position [0, 477]
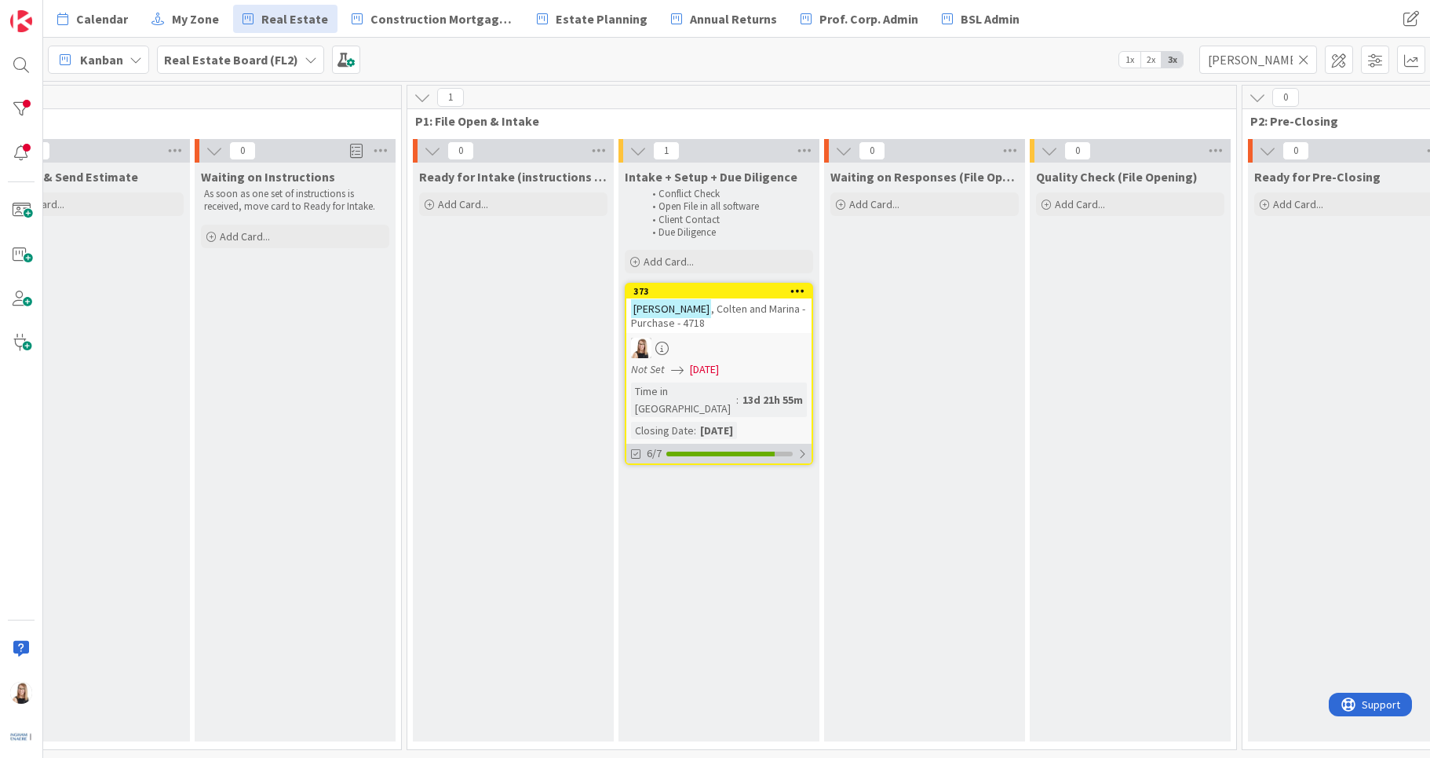
click at [687, 444] on div "6/7" at bounding box center [718, 454] width 185 height 20
click at [641, 485] on icon at bounding box center [637, 491] width 13 height 13
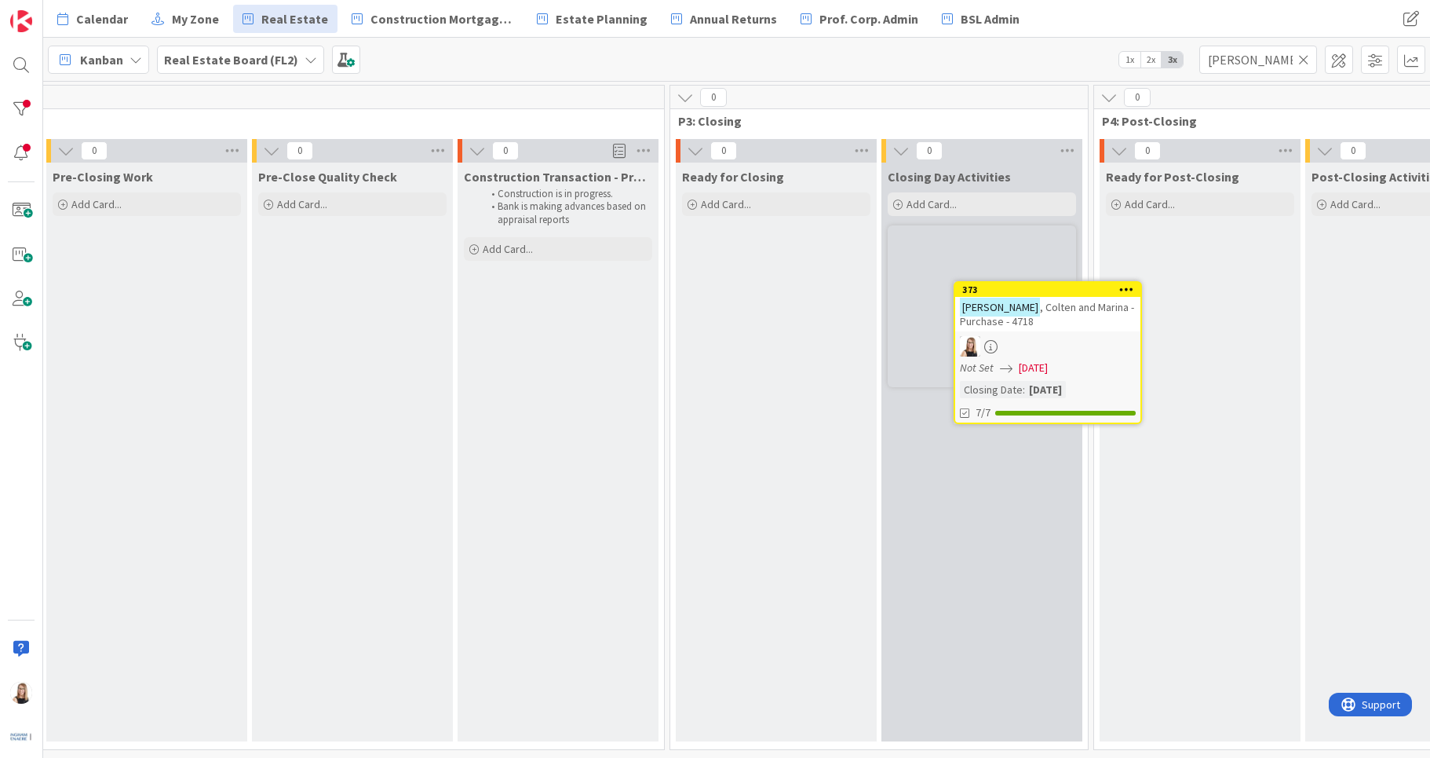
scroll to position [0, 2312]
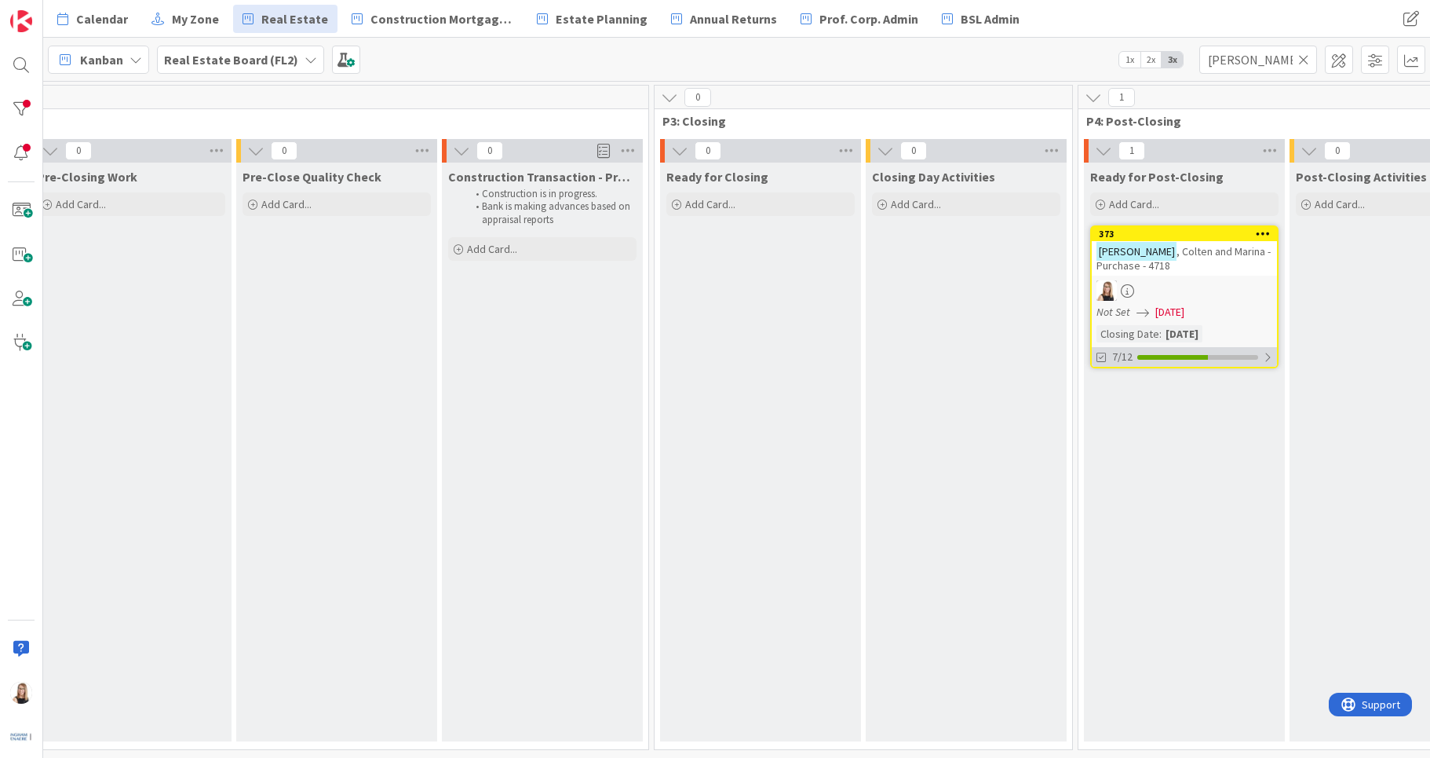
click at [1169, 361] on div "7/12" at bounding box center [1184, 357] width 185 height 20
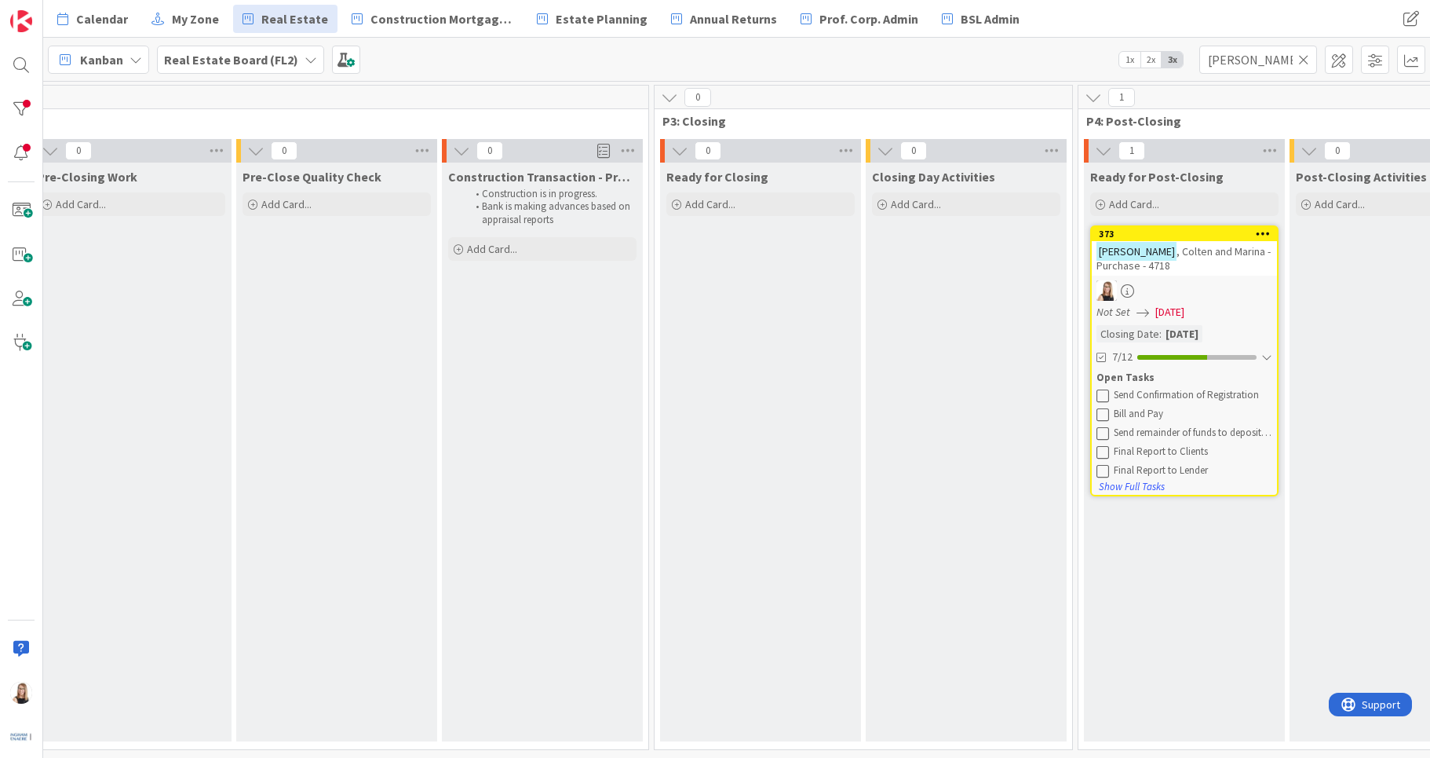
click at [1104, 399] on icon at bounding box center [1103, 395] width 13 height 13
click at [1104, 420] on icon at bounding box center [1103, 417] width 13 height 13
click at [1104, 422] on icon at bounding box center [1103, 417] width 13 height 13
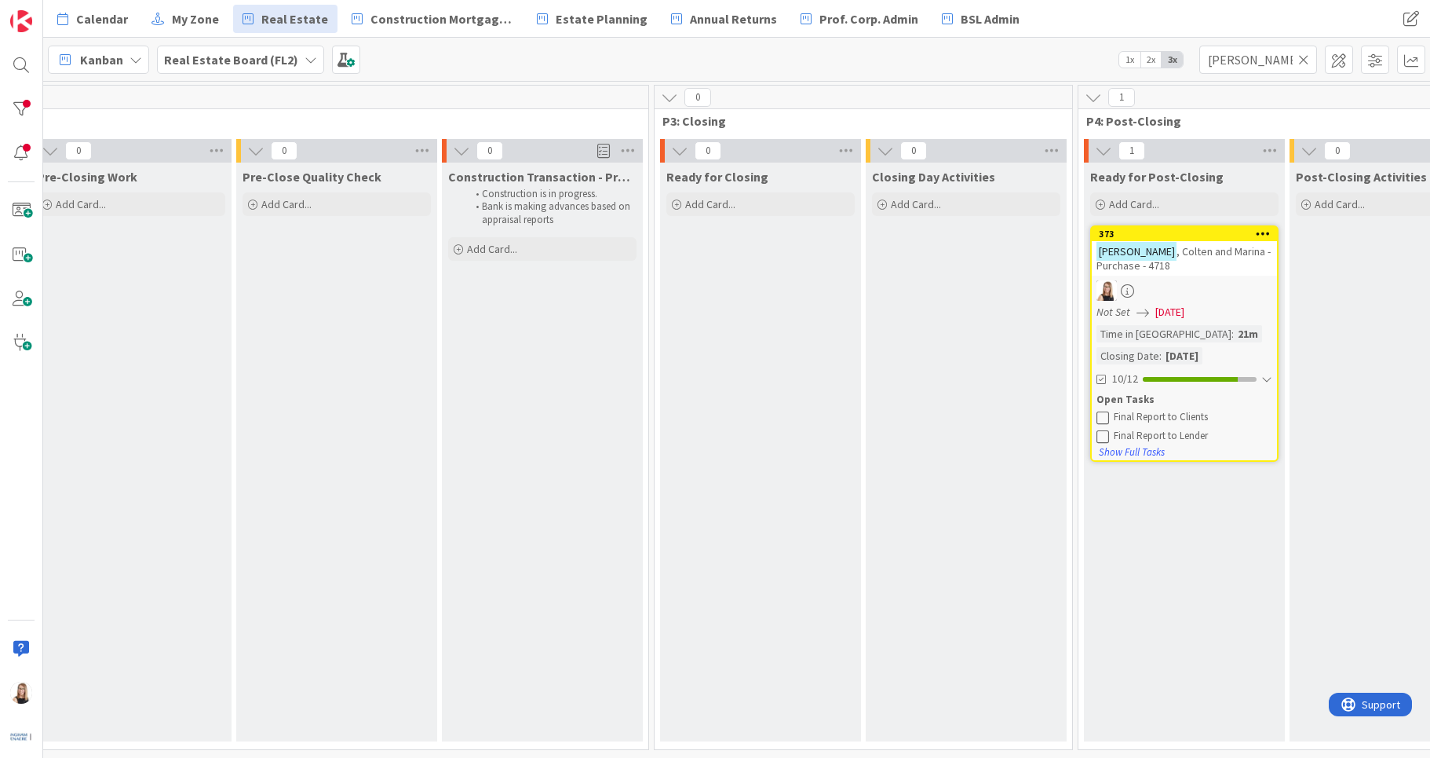
click at [1104, 433] on icon at bounding box center [1103, 435] width 13 height 13
click at [1101, 411] on icon at bounding box center [1103, 417] width 13 height 13
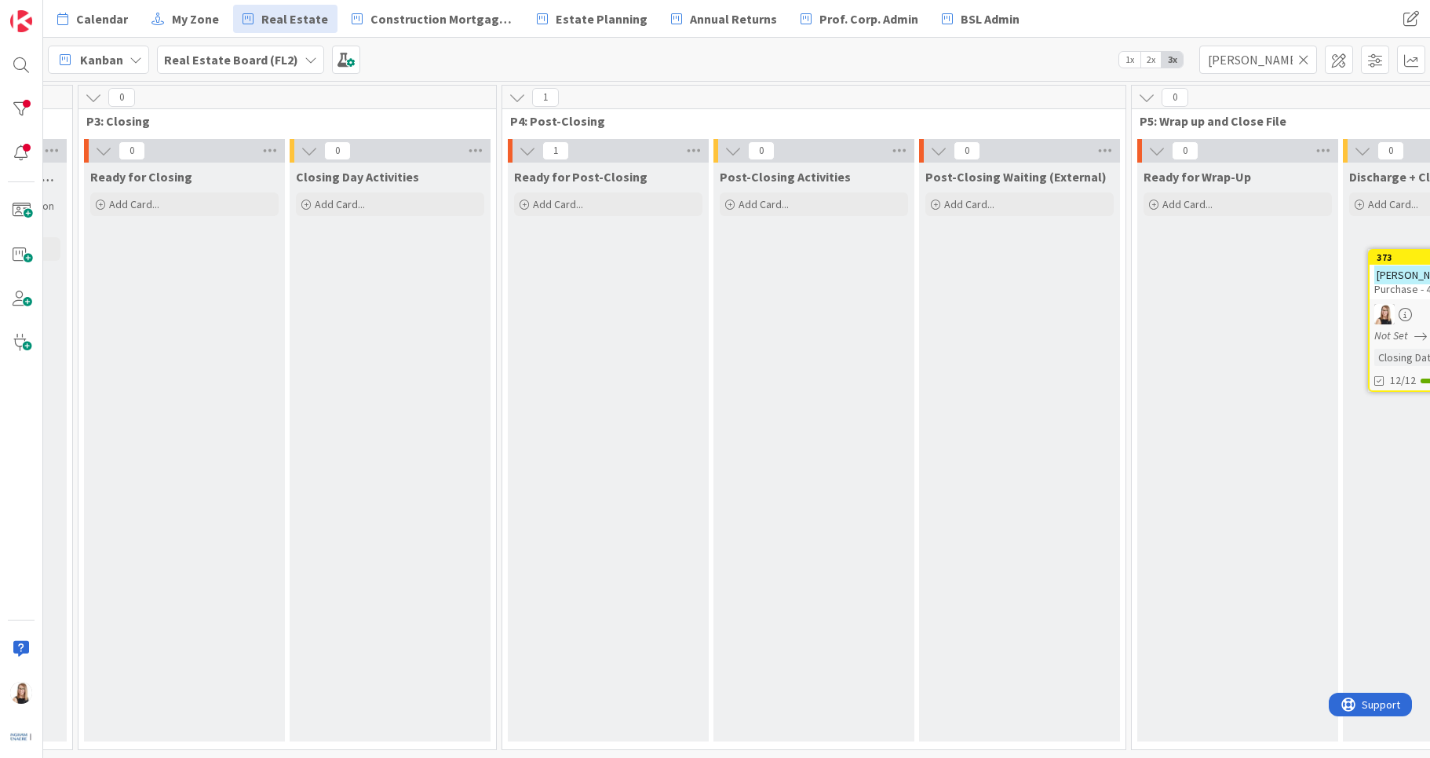
scroll to position [0, 2954]
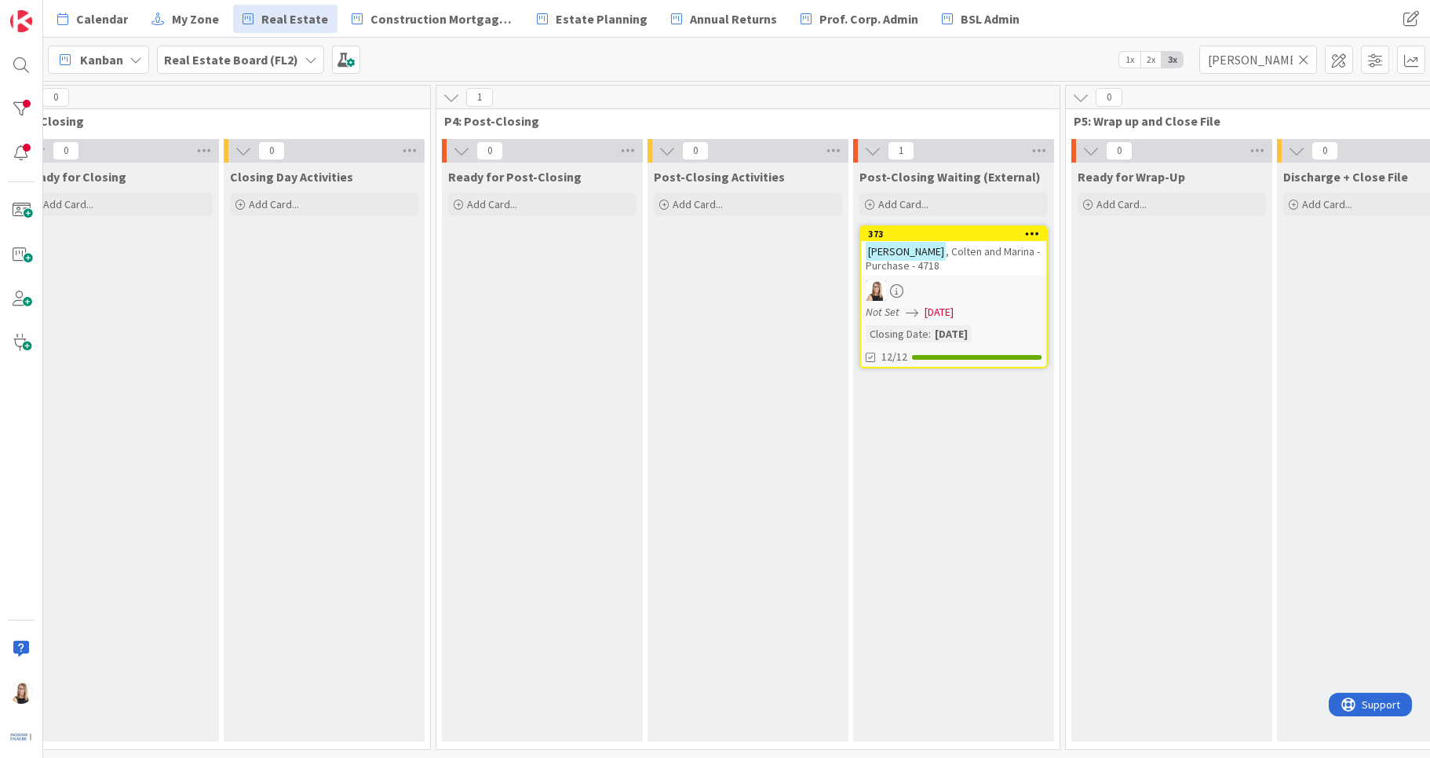
drag, startPoint x: 1151, startPoint y: 236, endPoint x: 384, endPoint y: 749, distance: 922.5
